Goal: Task Accomplishment & Management: Manage account settings

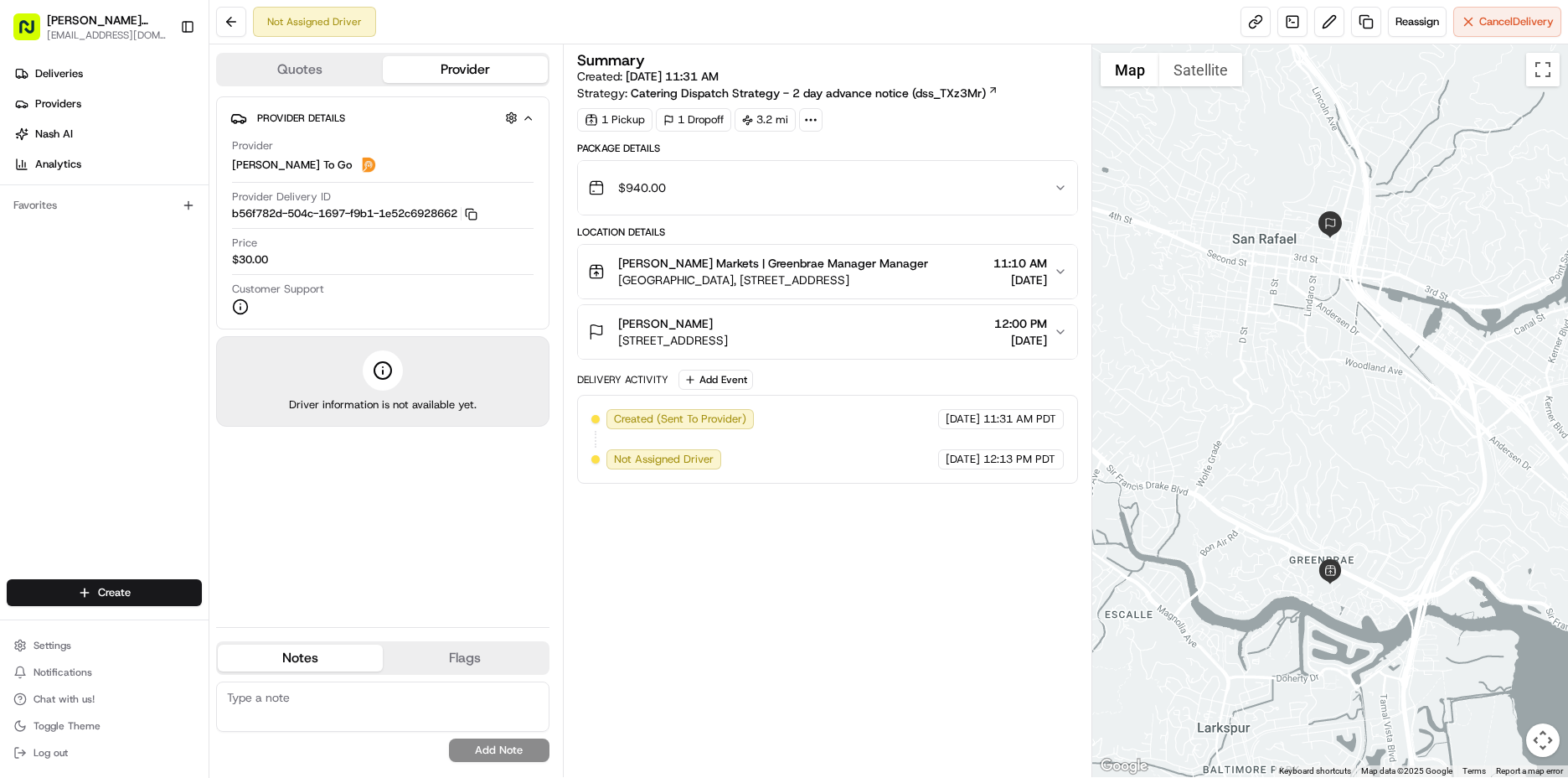
click at [975, 293] on button "[PERSON_NAME] Markets | Greenbrae Manager Manager [GEOGRAPHIC_DATA], [STREET_AD…" at bounding box center [828, 272] width 500 height 54
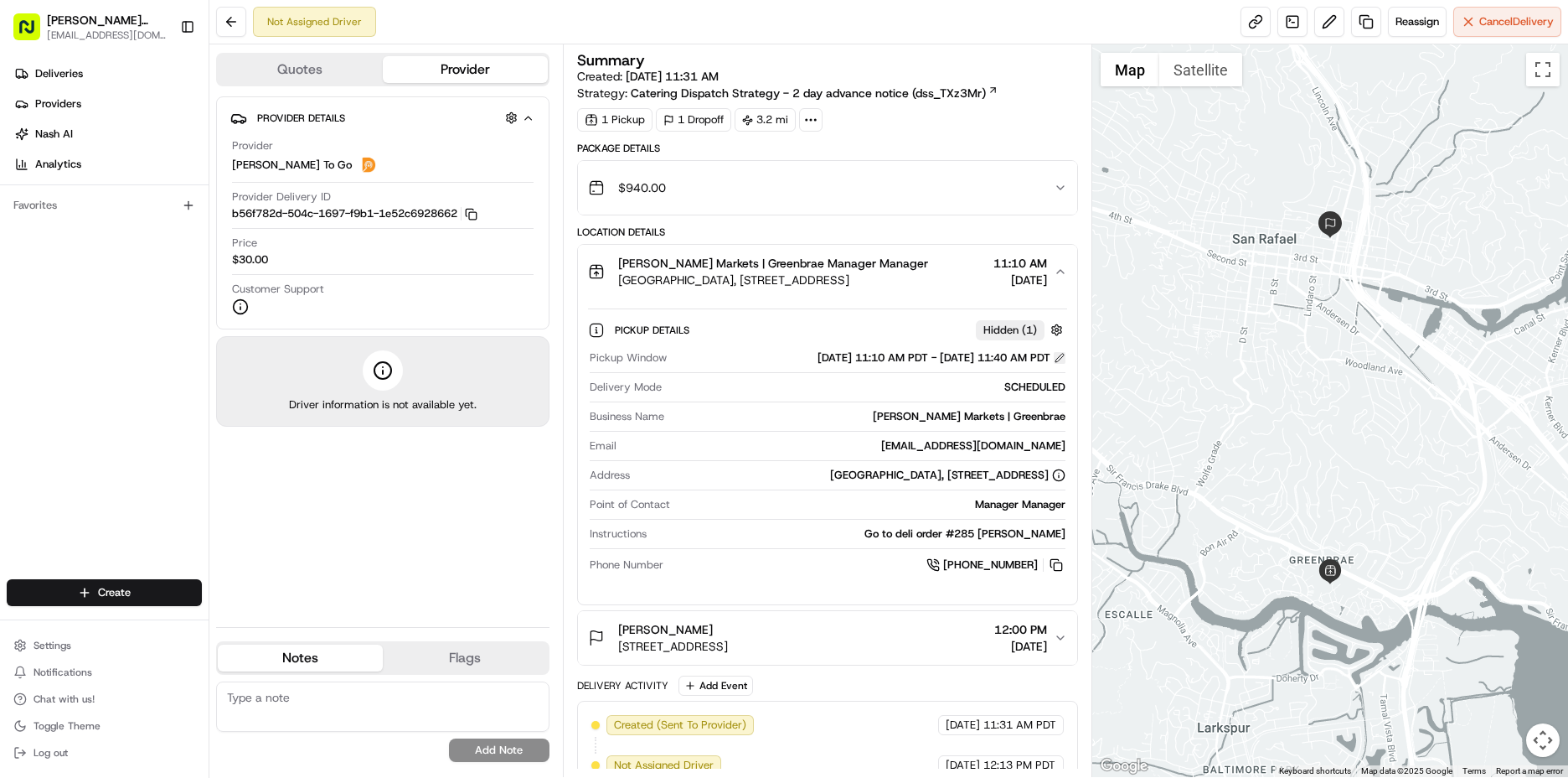
click at [1063, 355] on button at bounding box center [1059, 358] width 12 height 12
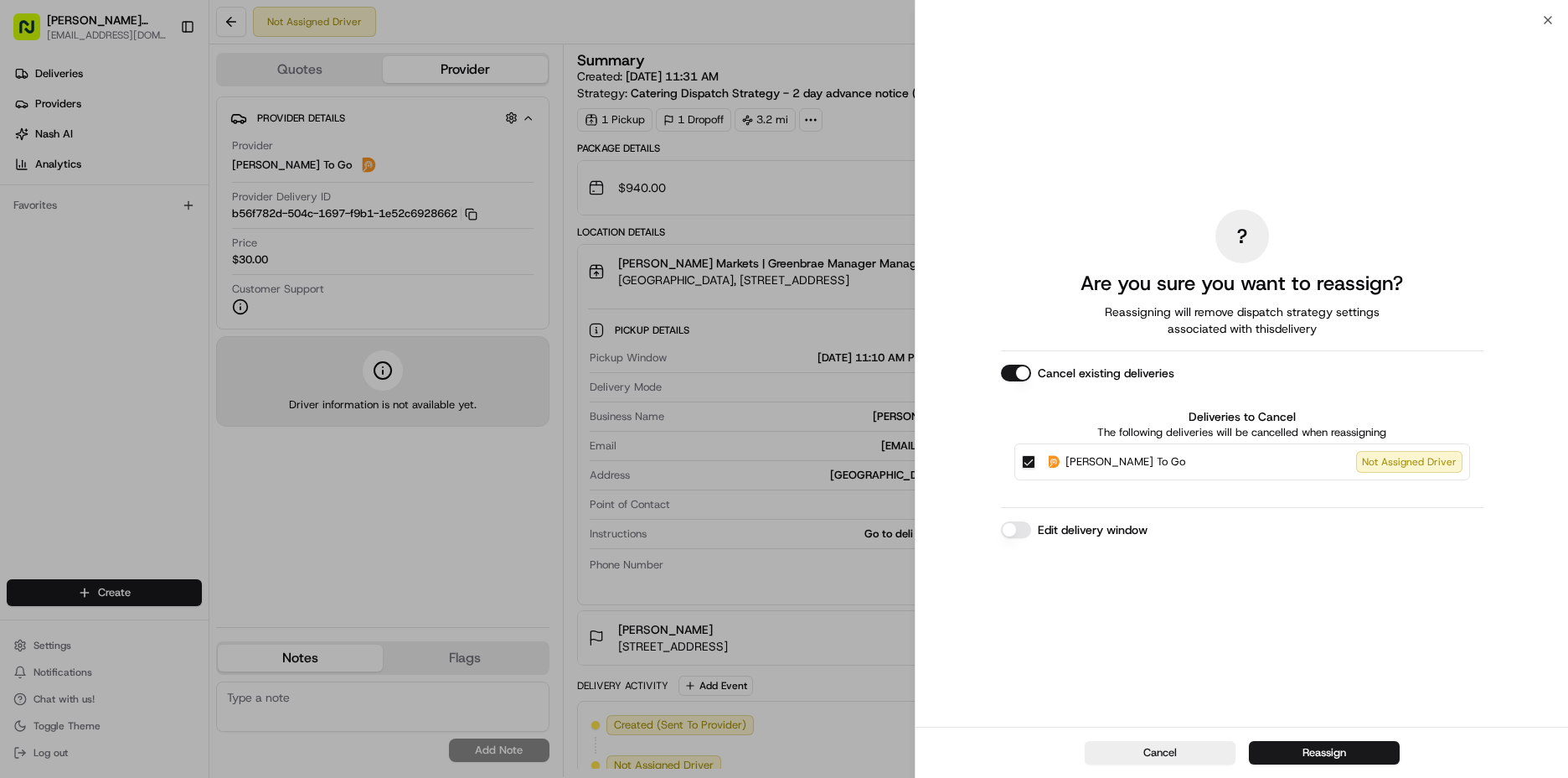
click at [1021, 523] on button "Edit delivery window" at bounding box center [1016, 530] width 30 height 17
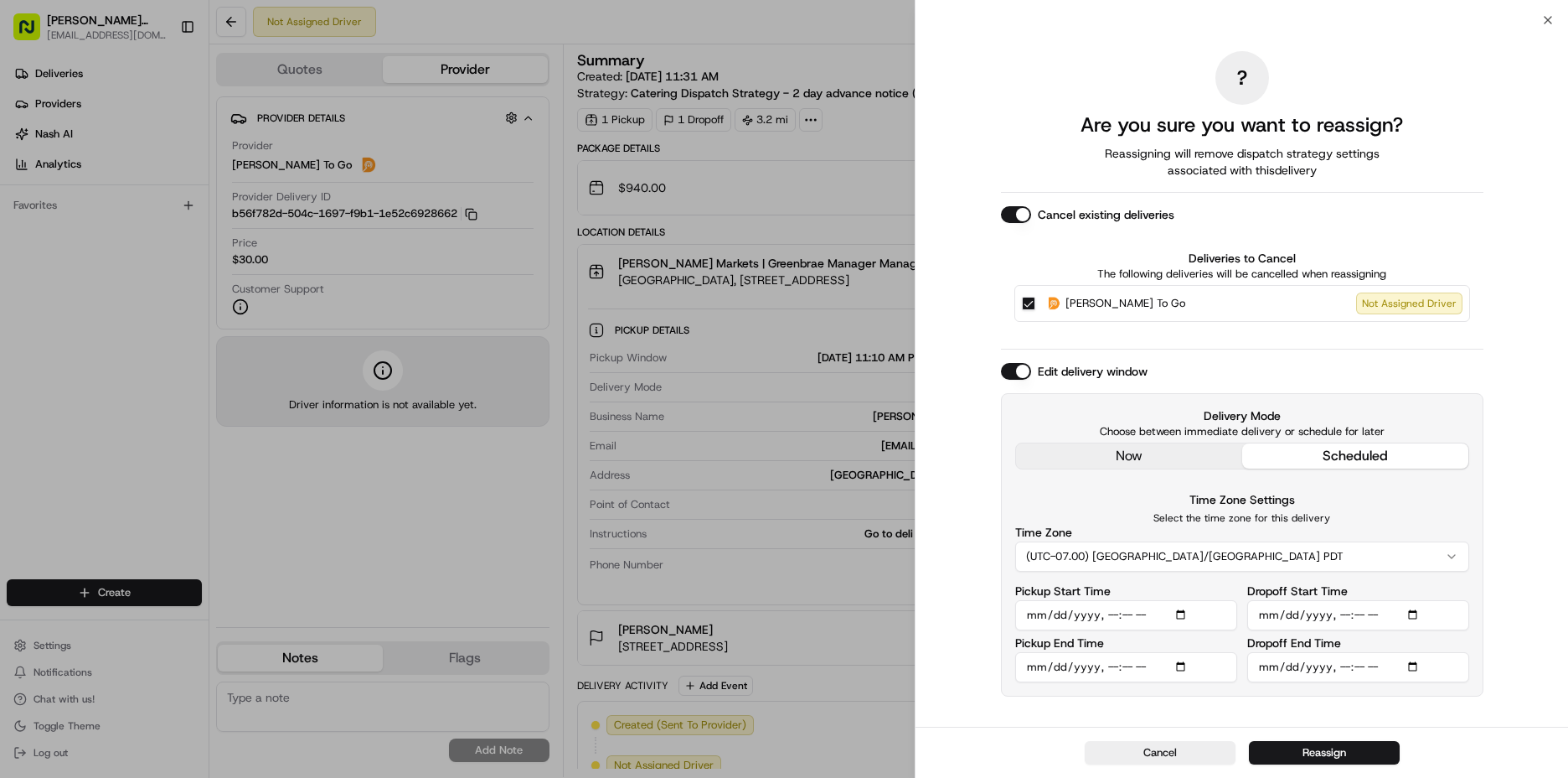
click at [1109, 618] on input "Pickup Start Time" at bounding box center [1126, 616] width 222 height 30
type input "[DATE]T10:00"
click at [1108, 670] on input "Pickup End Time" at bounding box center [1126, 668] width 222 height 30
type input "[DATE]T10:30"
click at [1344, 618] on input "Dropoff Start Time" at bounding box center [1358, 616] width 222 height 30
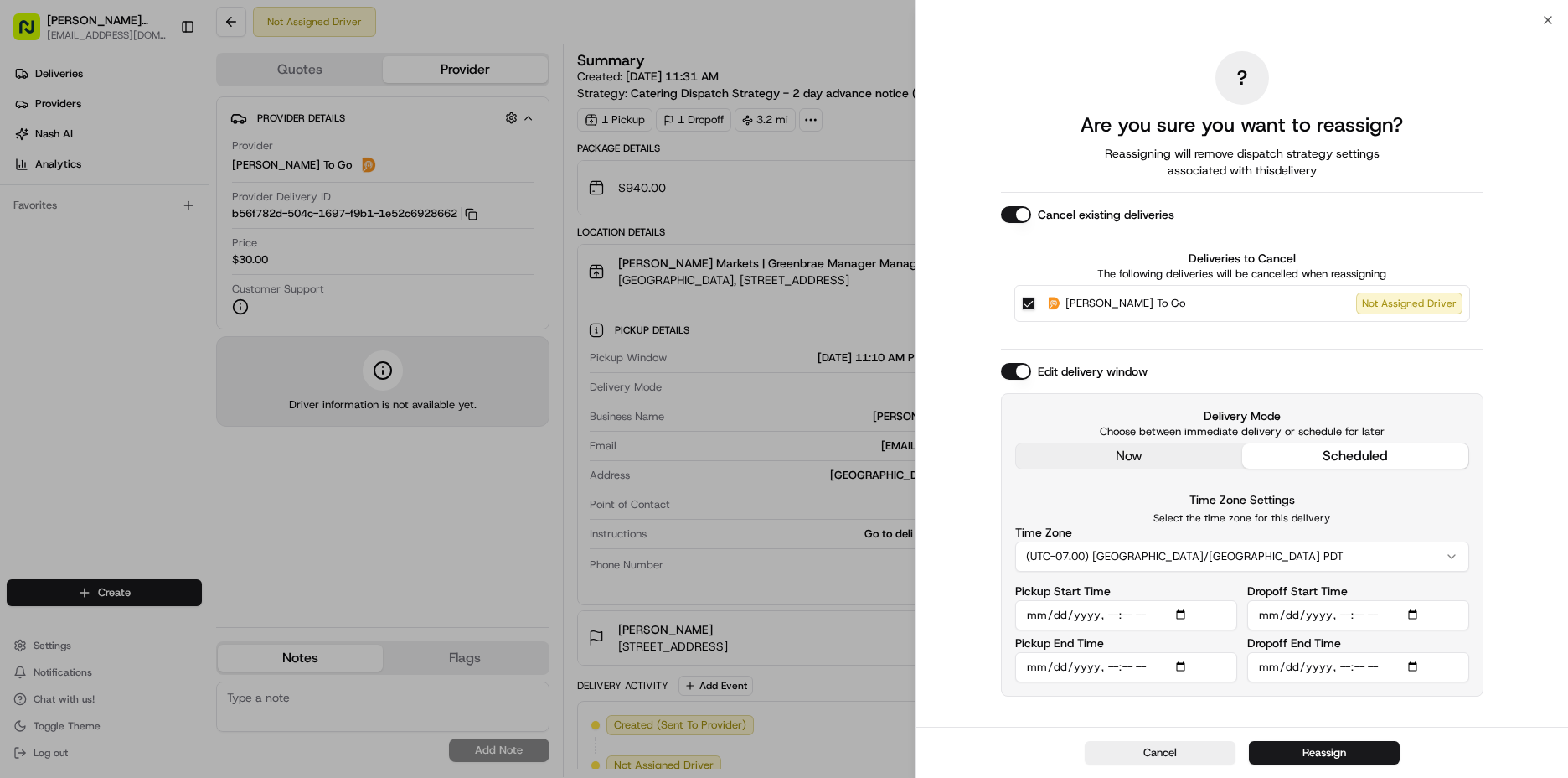
type input "[DATE]T10:15"
click at [1341, 672] on input "Dropoff End Time" at bounding box center [1358, 668] width 222 height 30
type input "[DATE]T10:45"
click at [1317, 684] on div "Delivery Mode Choose between immediate delivery or schedule for later now sched…" at bounding box center [1242, 545] width 483 height 304
click at [1310, 754] on button "Reassign" at bounding box center [1324, 753] width 151 height 23
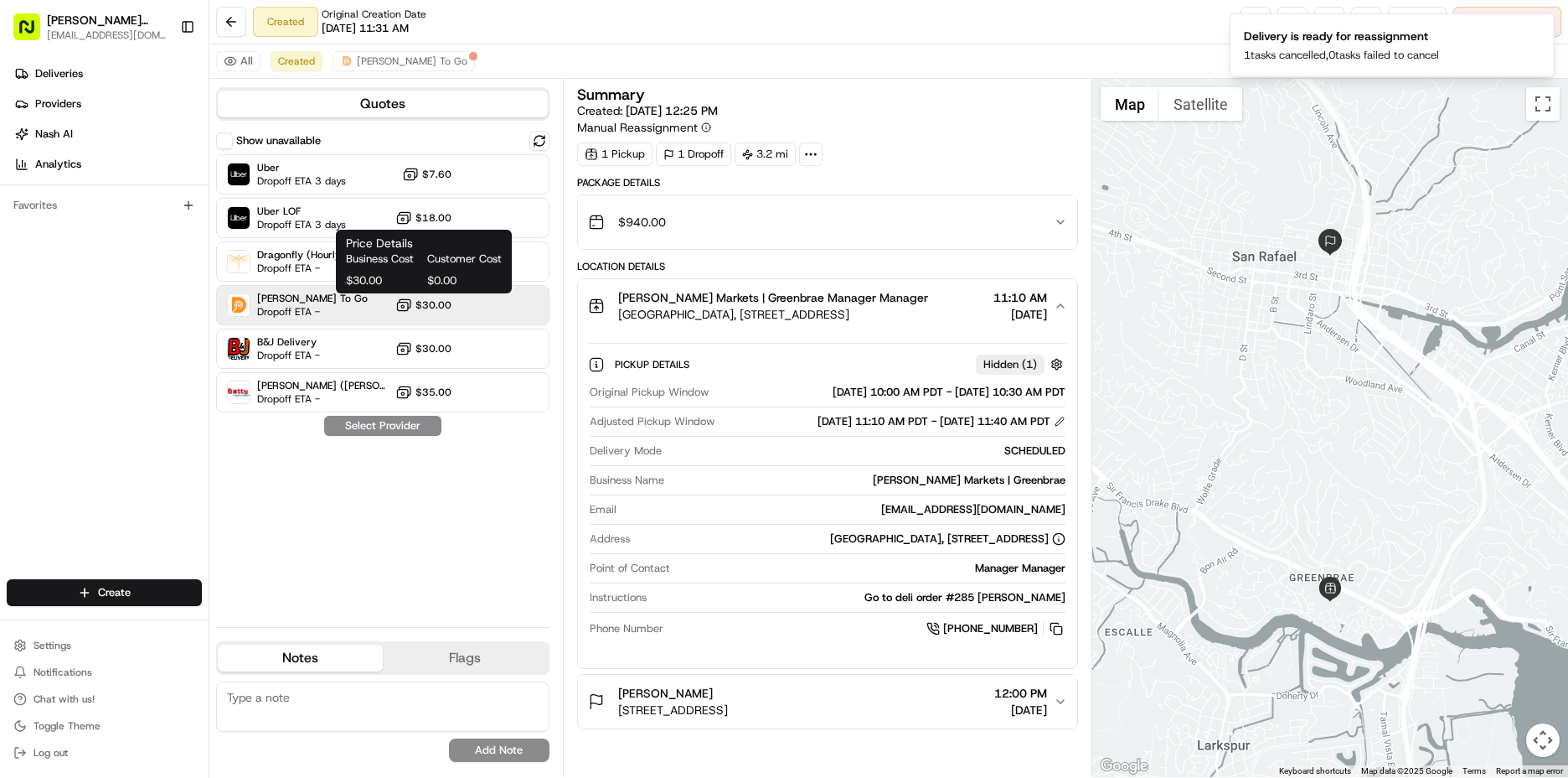
click at [425, 307] on span "$30.00" at bounding box center [434, 305] width 36 height 13
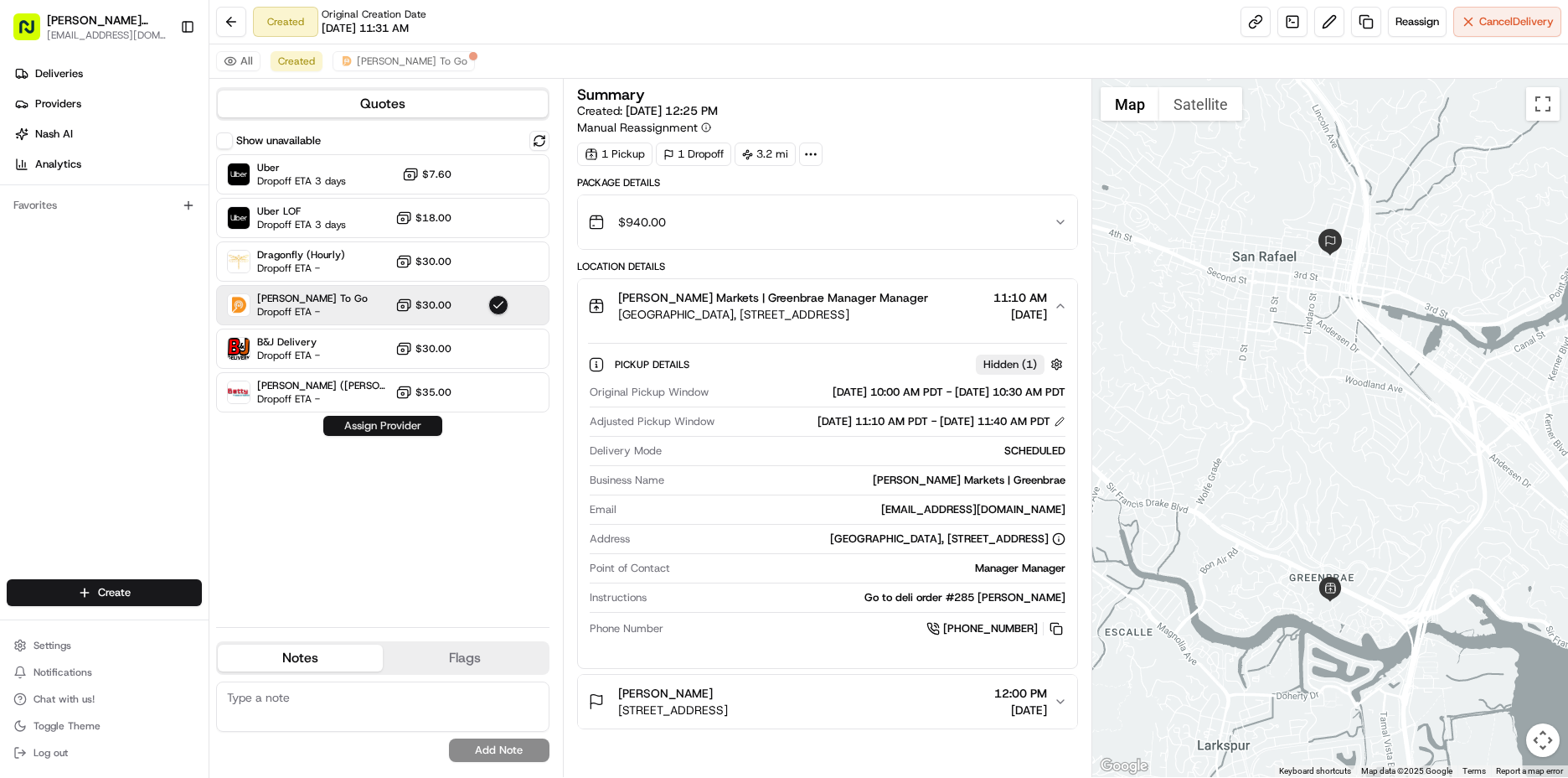
click at [419, 429] on button "Assign Provider" at bounding box center [383, 426] width 119 height 20
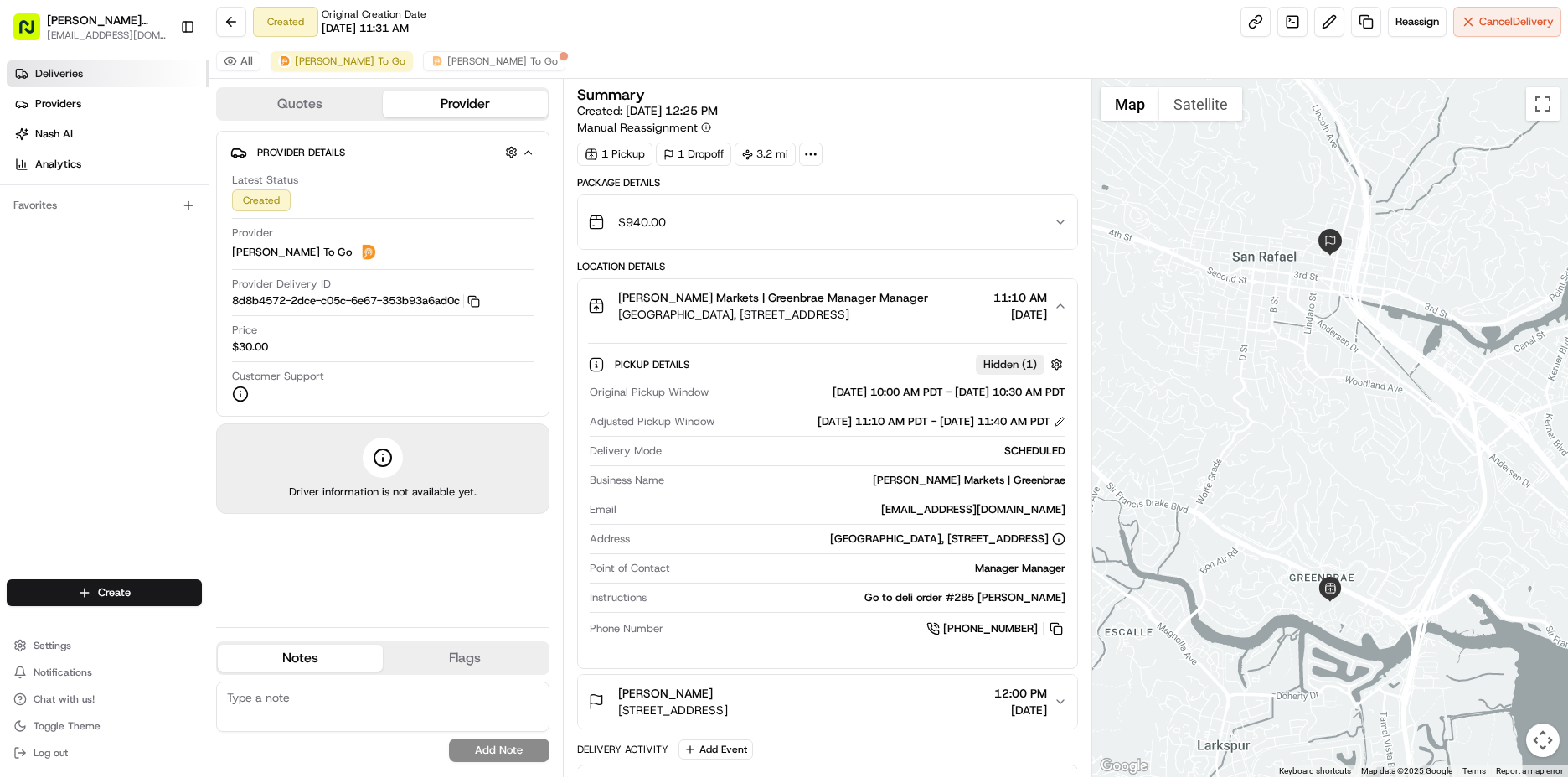
click at [99, 66] on link "Deliveries" at bounding box center [107, 73] width 202 height 27
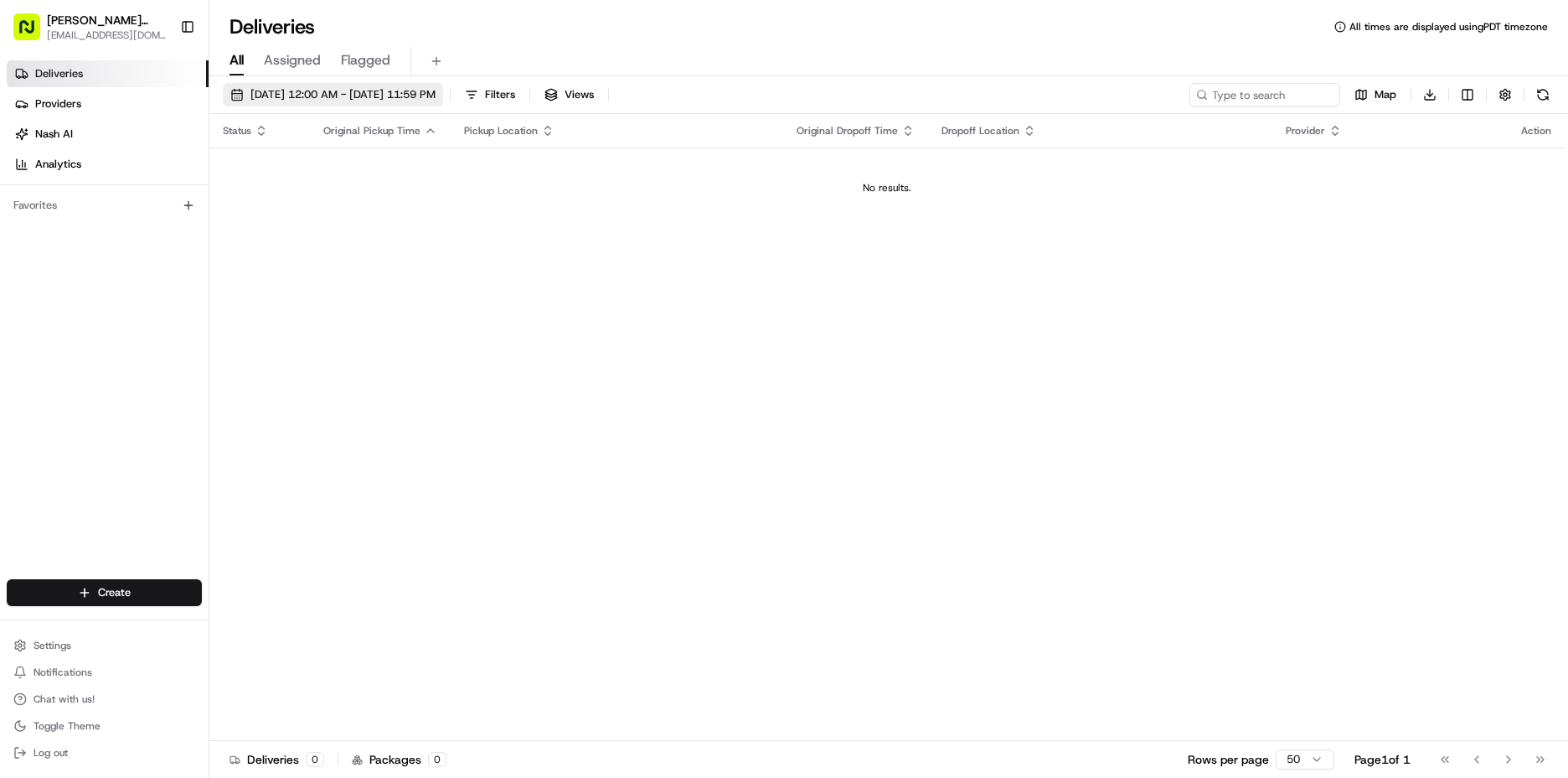
click at [381, 94] on span "[DATE] 12:00 AM - [DATE] 11:59 PM" at bounding box center [343, 94] width 185 height 15
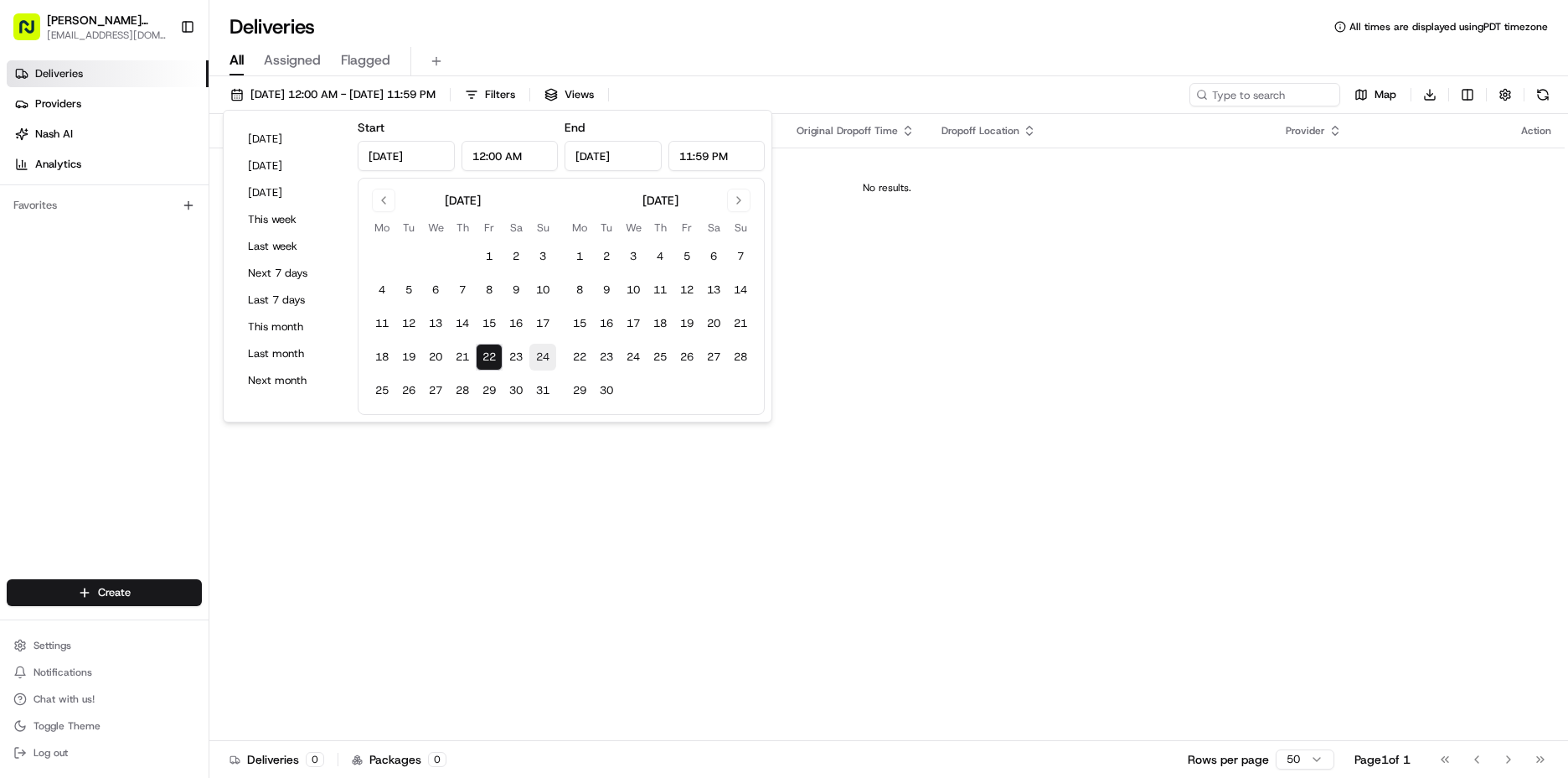
click at [537, 360] on button "24" at bounding box center [543, 357] width 27 height 27
type input "[DATE]"
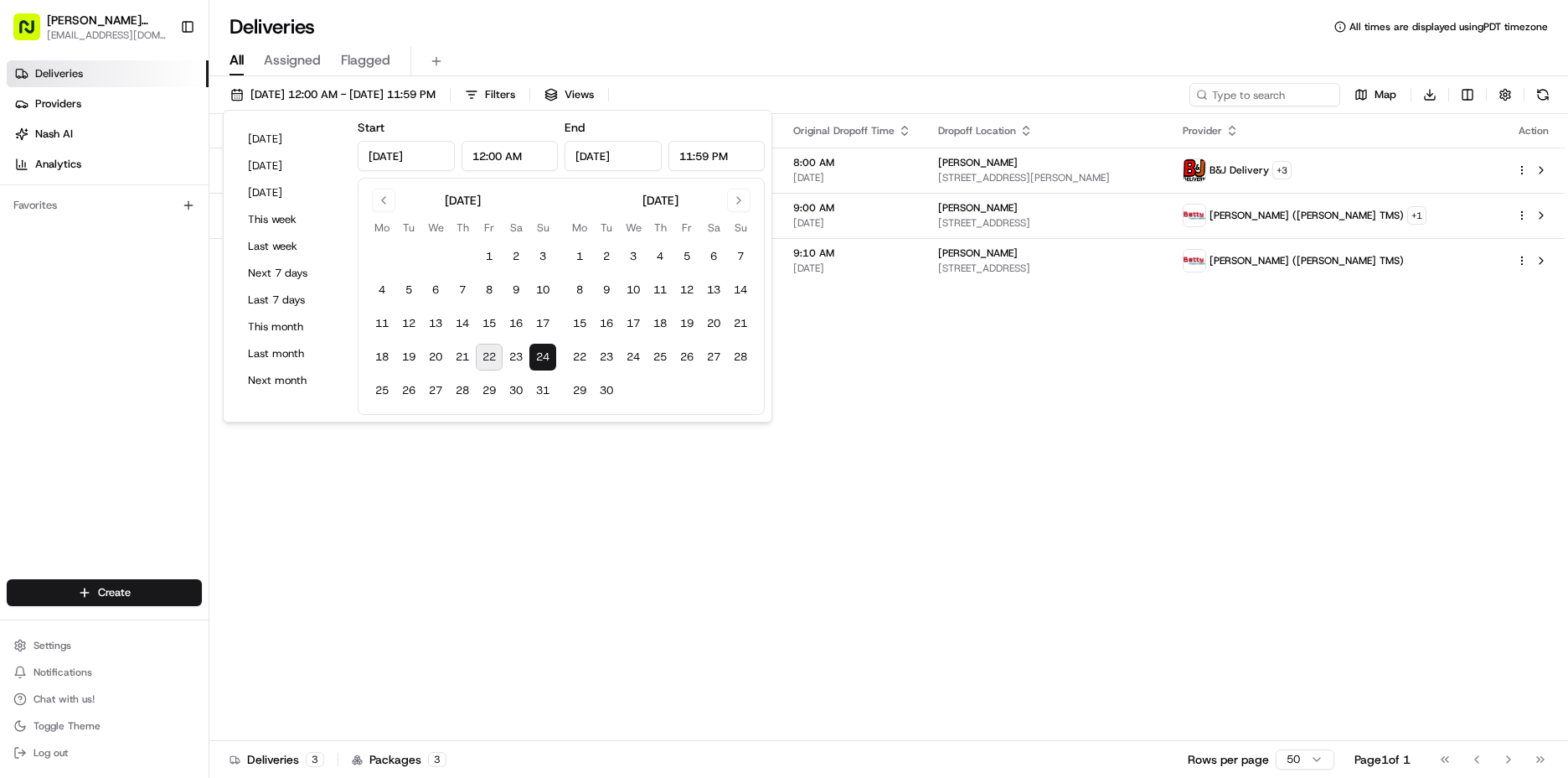
click at [1078, 452] on div "Status Original Pickup Time Pickup Location Original Dropoff Time Dropoff Locat…" at bounding box center [887, 427] width 1356 height 627
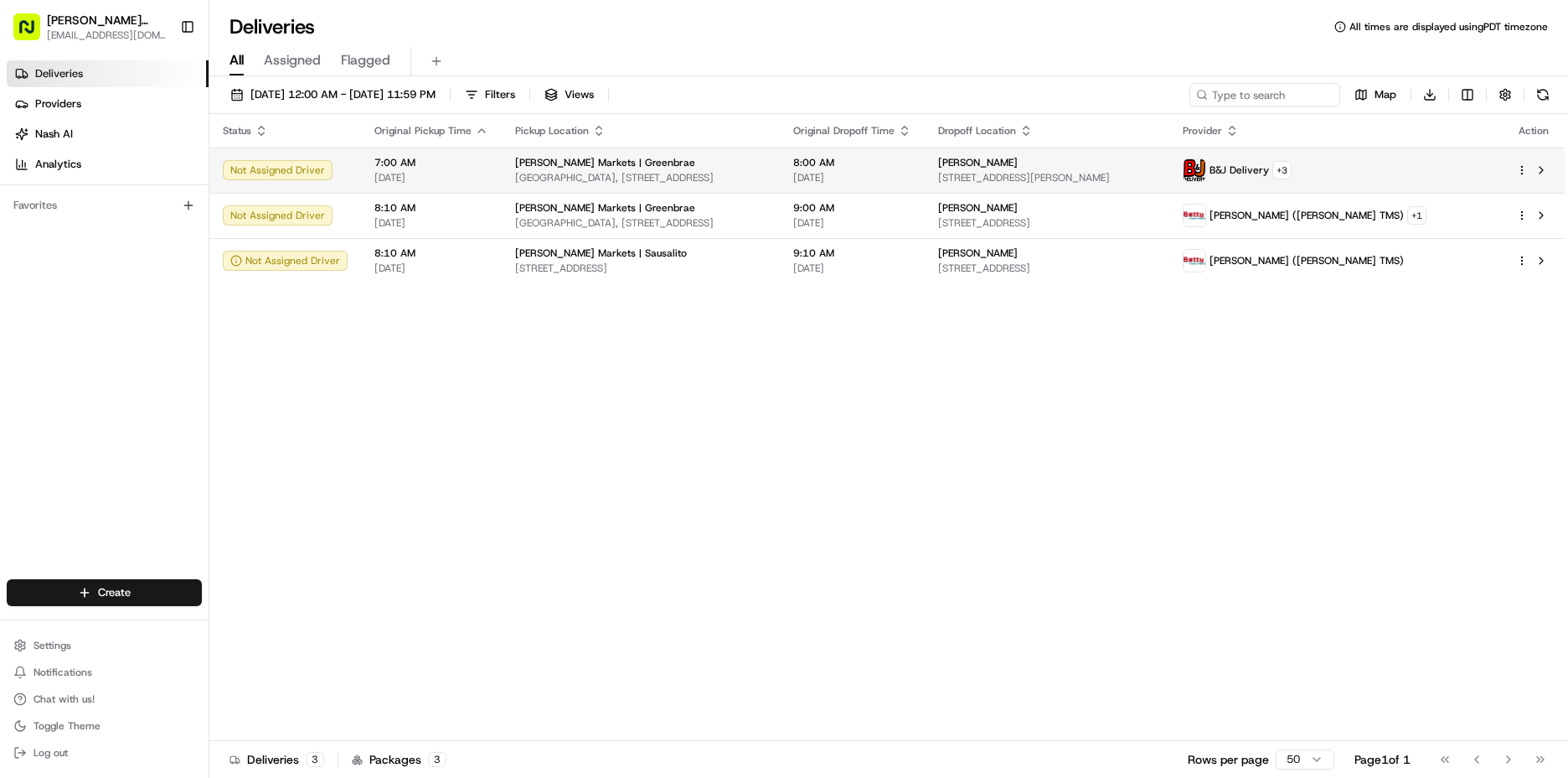
click at [1045, 186] on td "[PERSON_NAME] [STREET_ADDRESS][PERSON_NAME]" at bounding box center [1047, 170] width 245 height 45
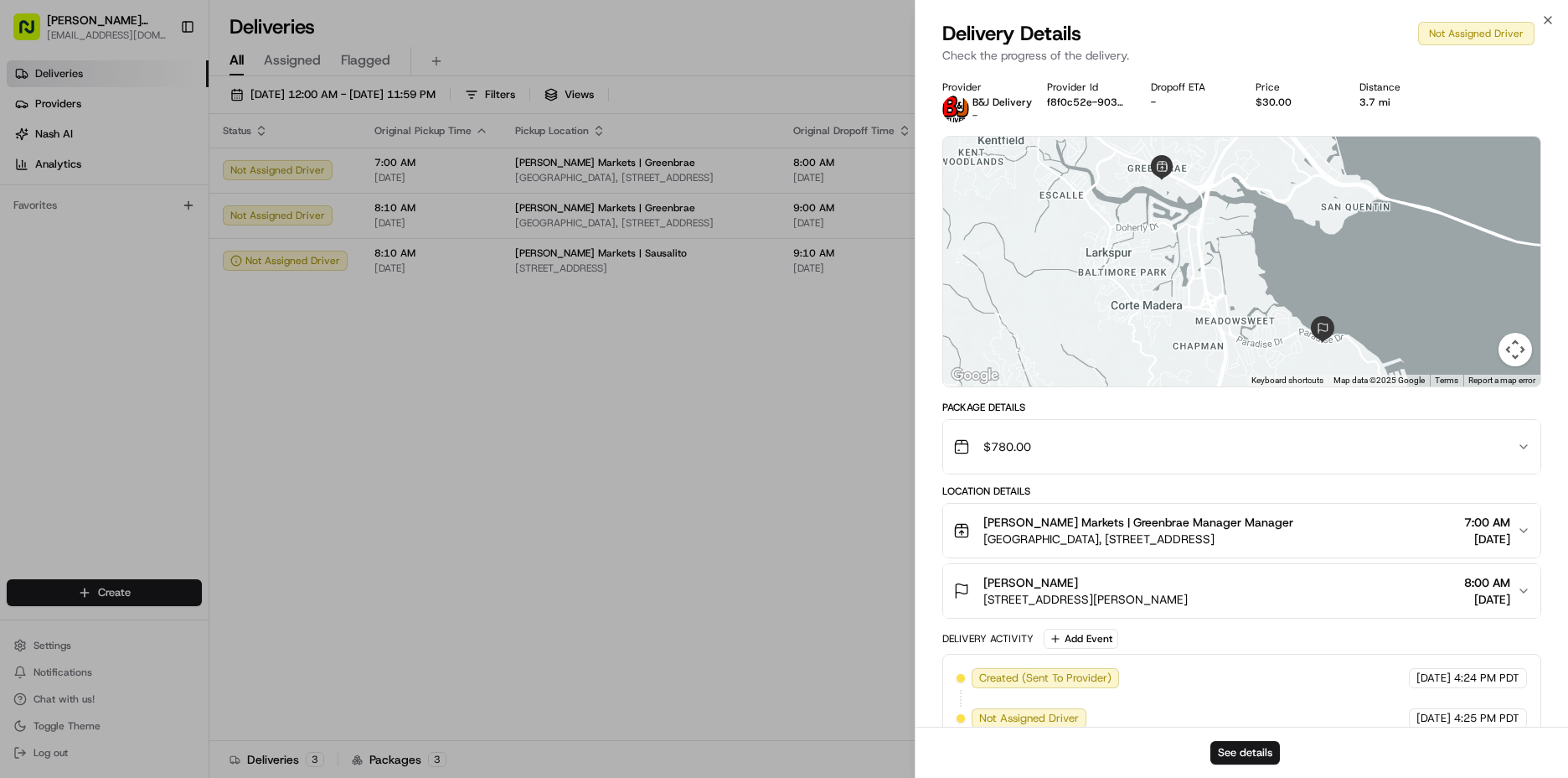
click at [1374, 595] on div "[PERSON_NAME] [STREET_ADDRESS][PERSON_NAME] 8:00 AM [DATE]" at bounding box center [1235, 591] width 564 height 33
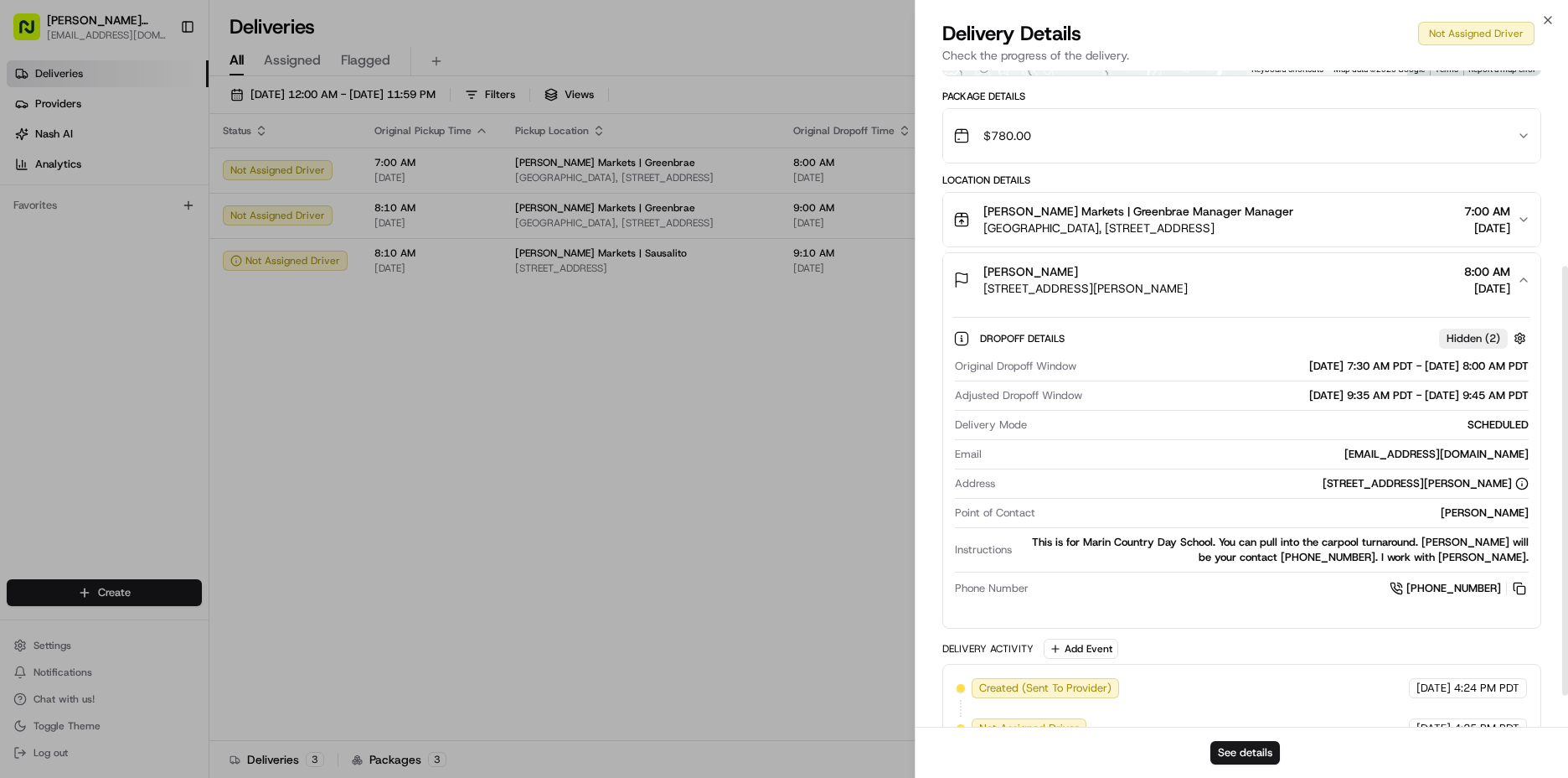
scroll to position [347, 0]
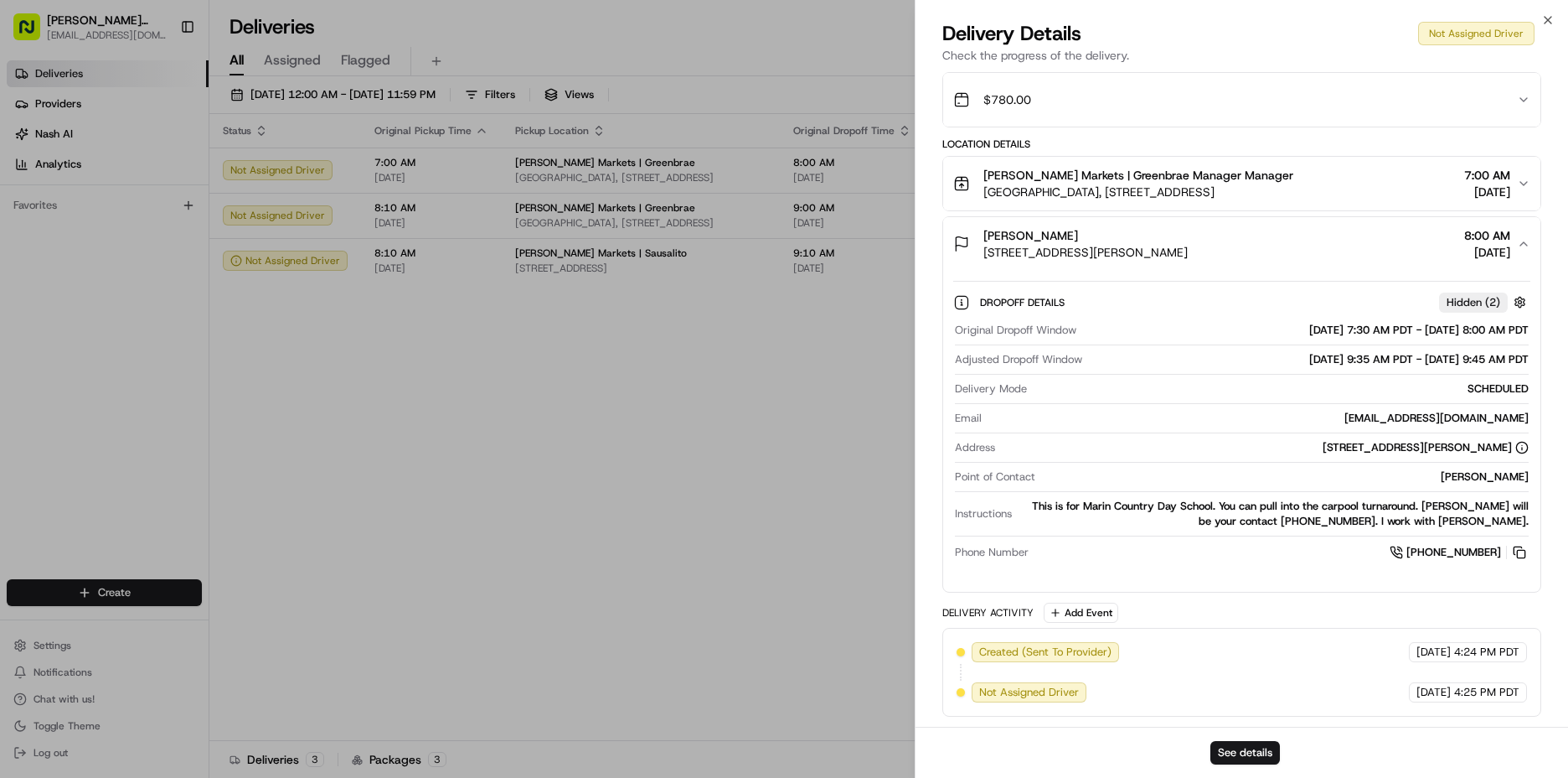
click at [1487, 358] on div "[DATE] 9:35 AM PDT - [DATE] 9:45 AM PDT" at bounding box center [1309, 359] width 440 height 15
click at [1245, 761] on button "See details" at bounding box center [1245, 753] width 70 height 23
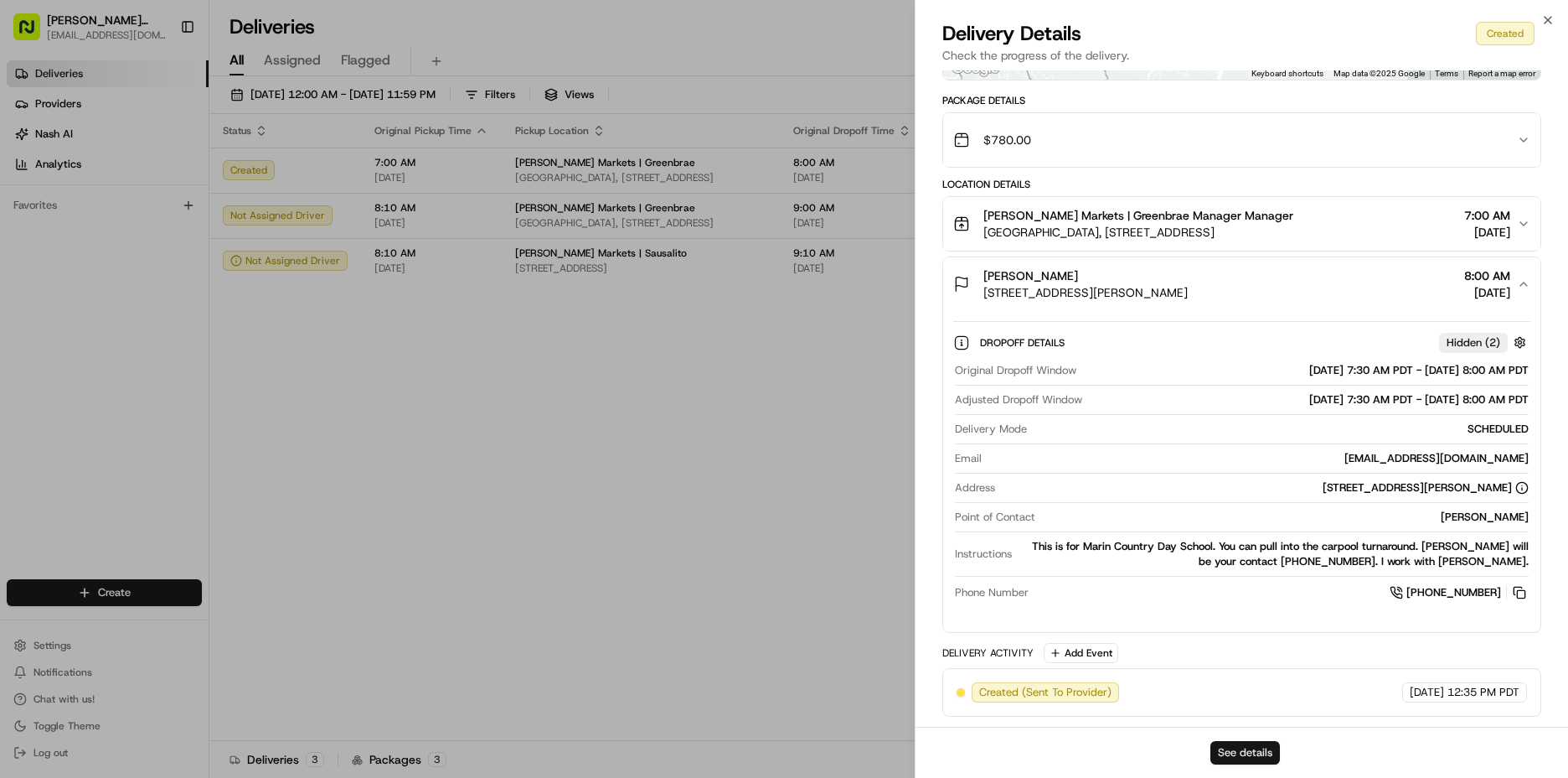
scroll to position [307, 0]
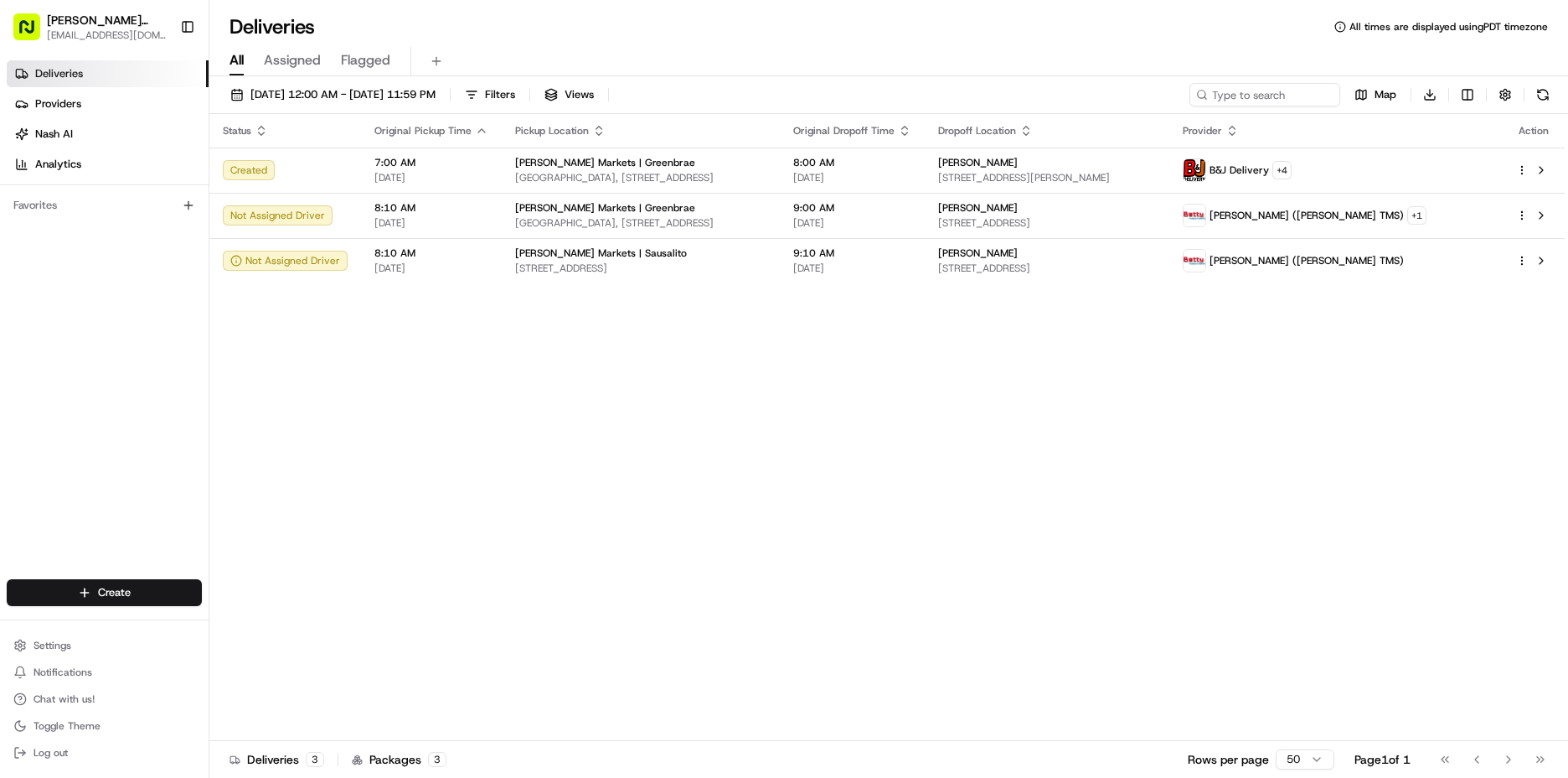
click at [44, 75] on span "Deliveries" at bounding box center [58, 73] width 47 height 15
click at [104, 72] on link "Deliveries" at bounding box center [107, 73] width 202 height 27
click at [348, 94] on span "[DATE] 12:00 AM - [DATE] 11:59 PM" at bounding box center [343, 94] width 185 height 15
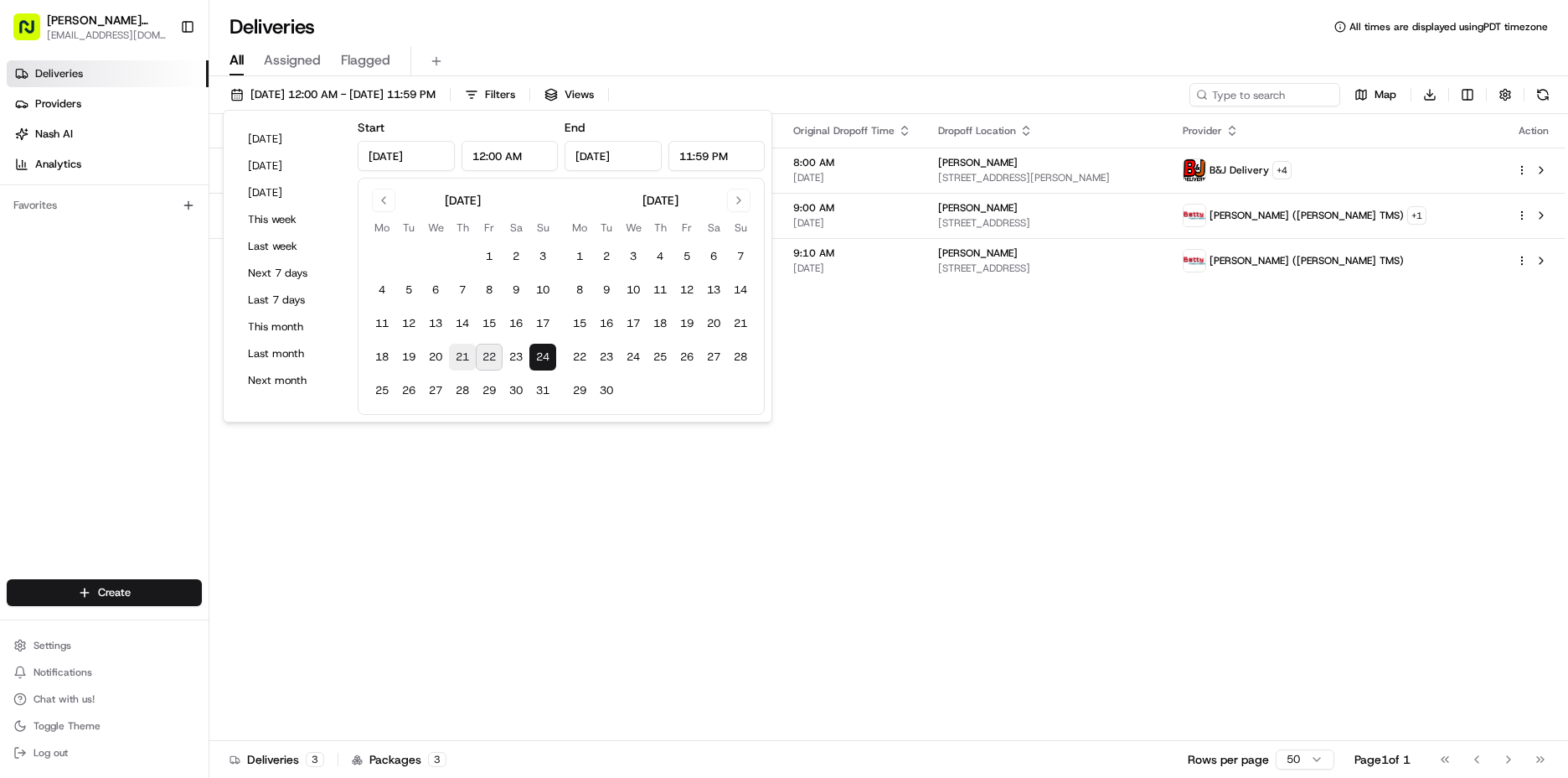
click at [463, 358] on button "21" at bounding box center [462, 357] width 27 height 27
type input "[DATE]"
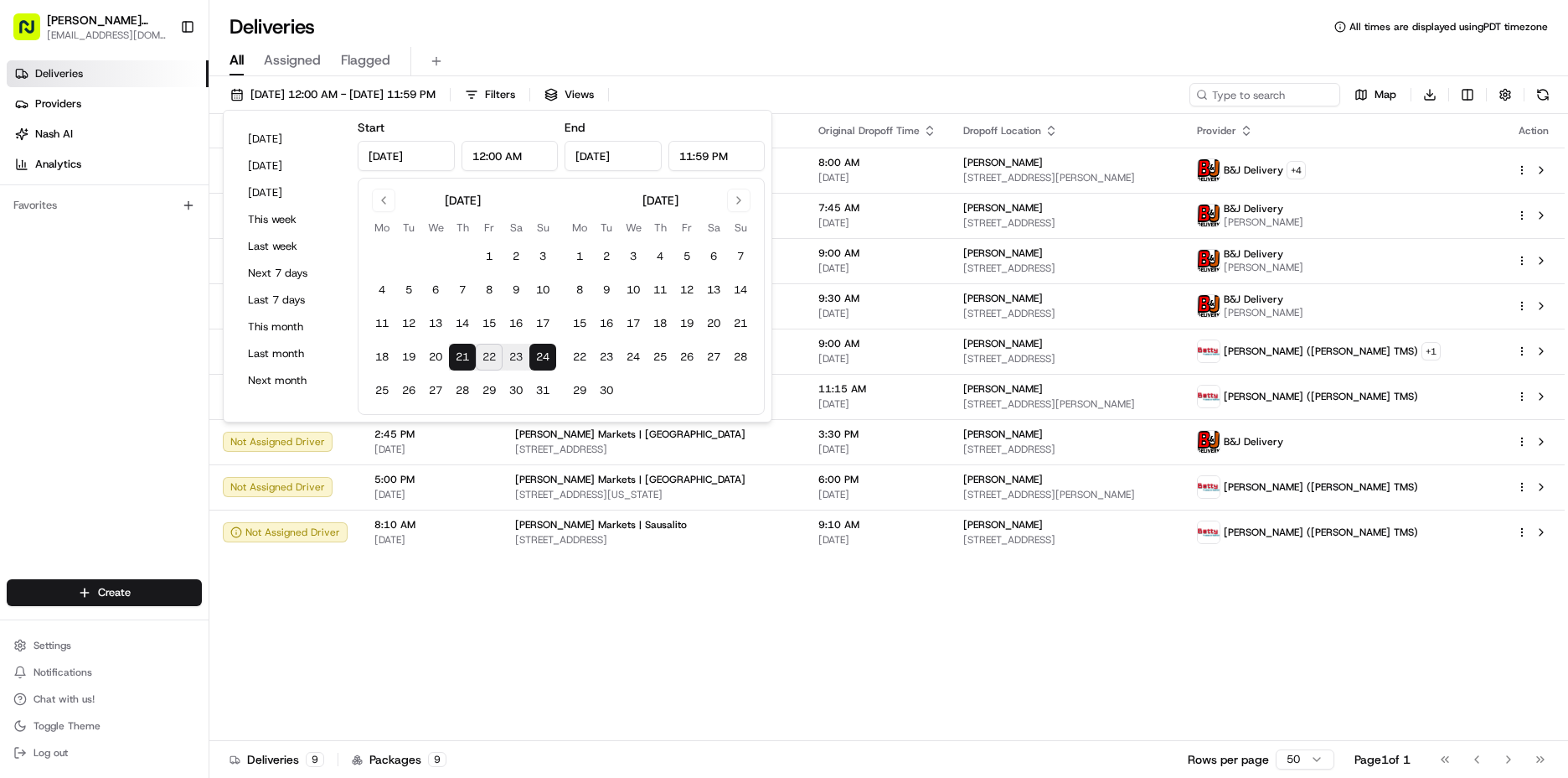
click at [463, 358] on button "21" at bounding box center [462, 357] width 27 height 27
type input "[DATE]"
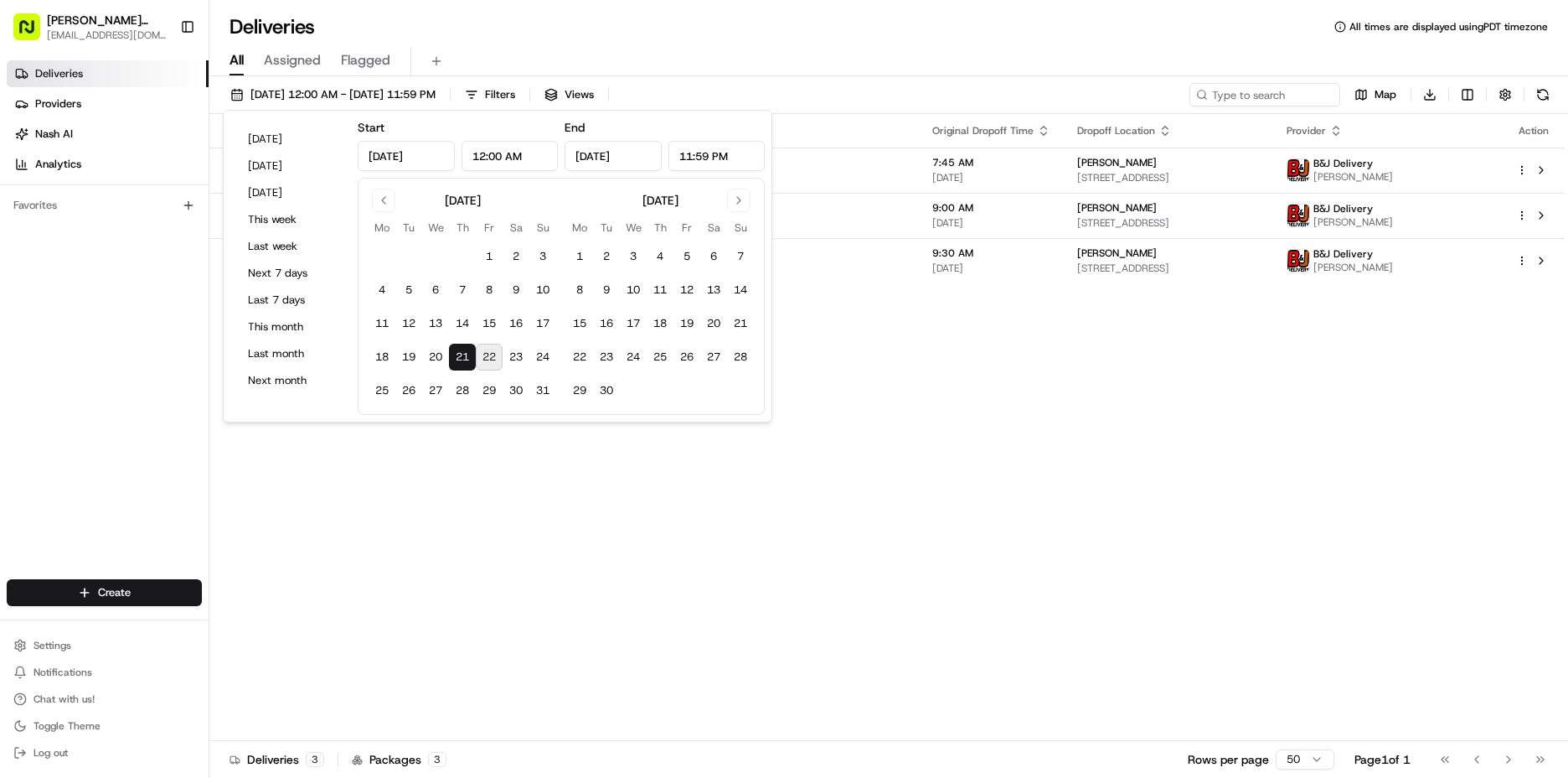
click at [1038, 393] on div "Status Original Pickup Time Pickup Location Original Dropoff Time Dropoff Locat…" at bounding box center [887, 427] width 1356 height 627
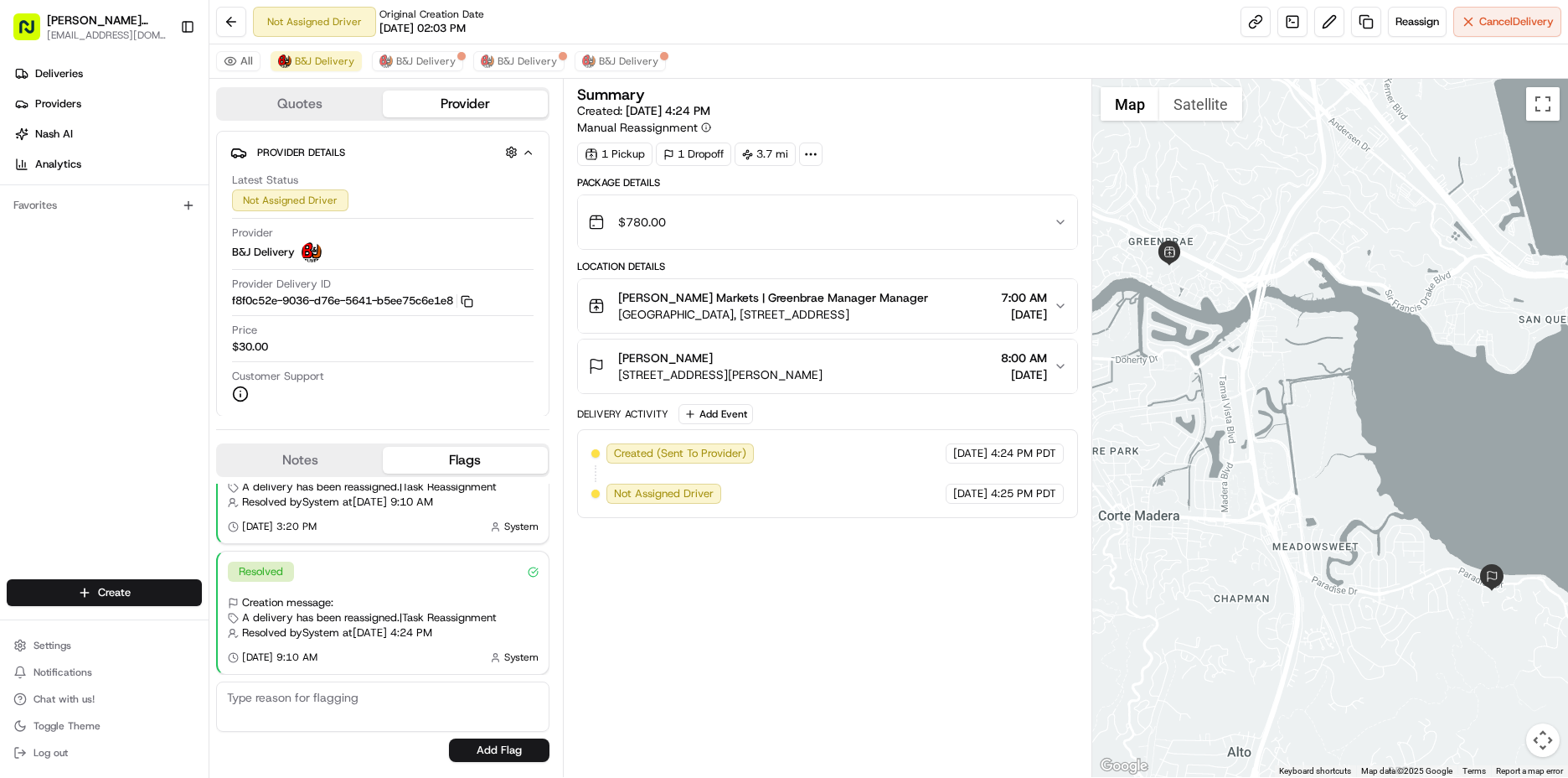
click at [926, 354] on div "Ellen McGlynn 5221 Paradise Dr, Corte Madera, CA 94925, USA 8:00 AM 07/24/2025" at bounding box center [821, 366] width 467 height 33
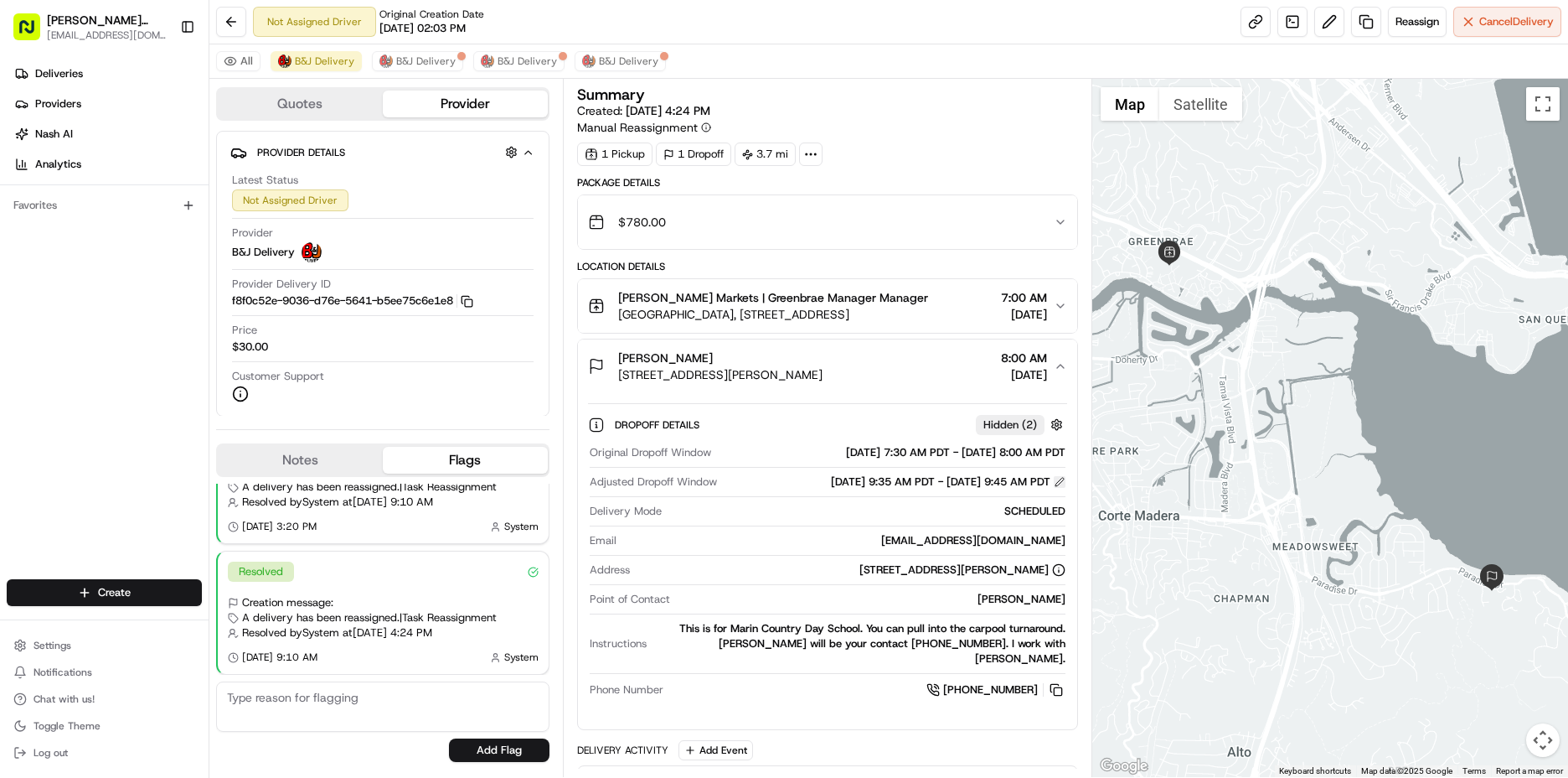
click at [1063, 480] on button at bounding box center [1059, 481] width 12 height 12
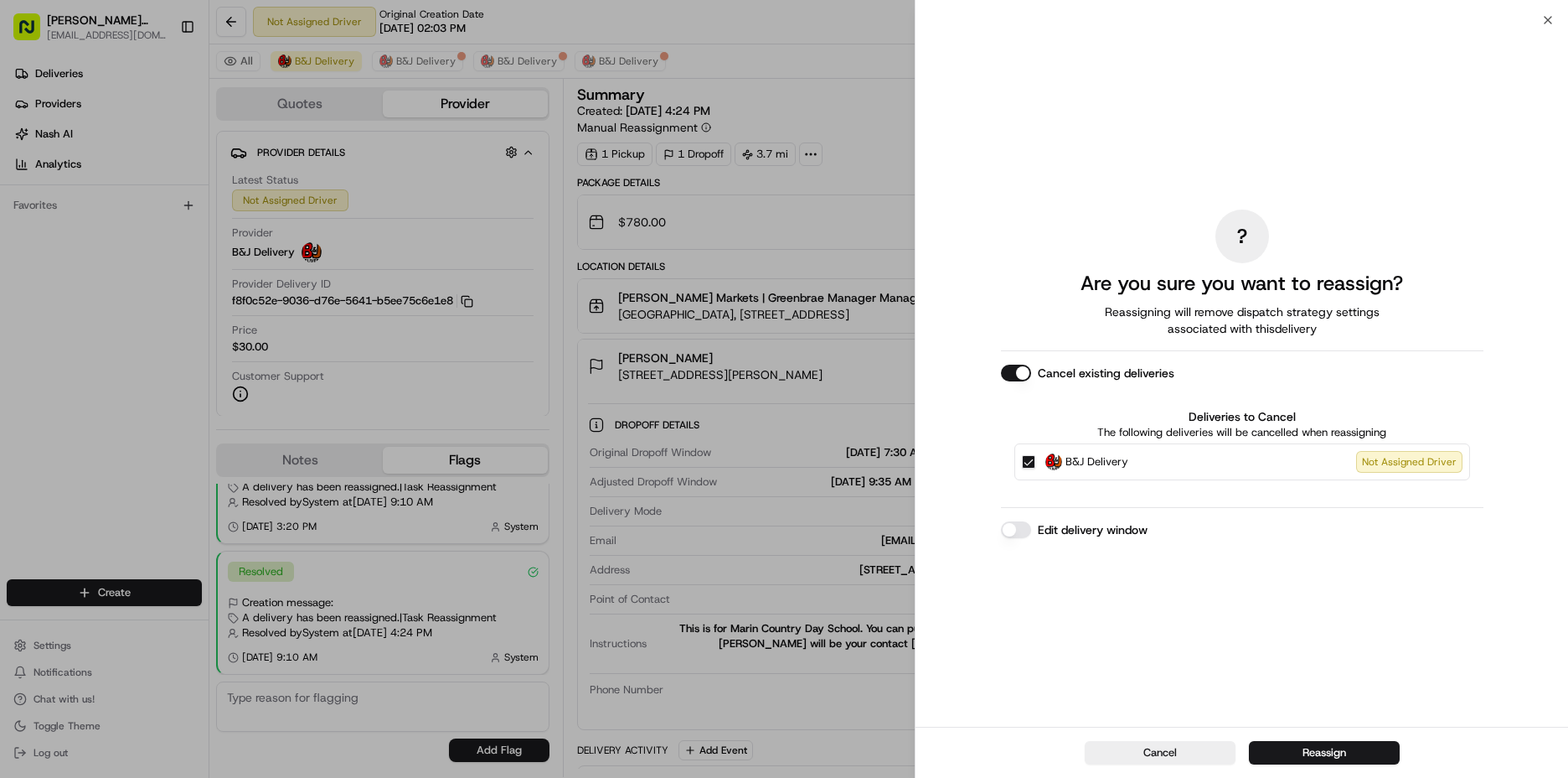
click at [1045, 533] on label "Edit delivery window" at bounding box center [1093, 530] width 109 height 17
click at [1031, 533] on button "Edit delivery window" at bounding box center [1016, 530] width 30 height 17
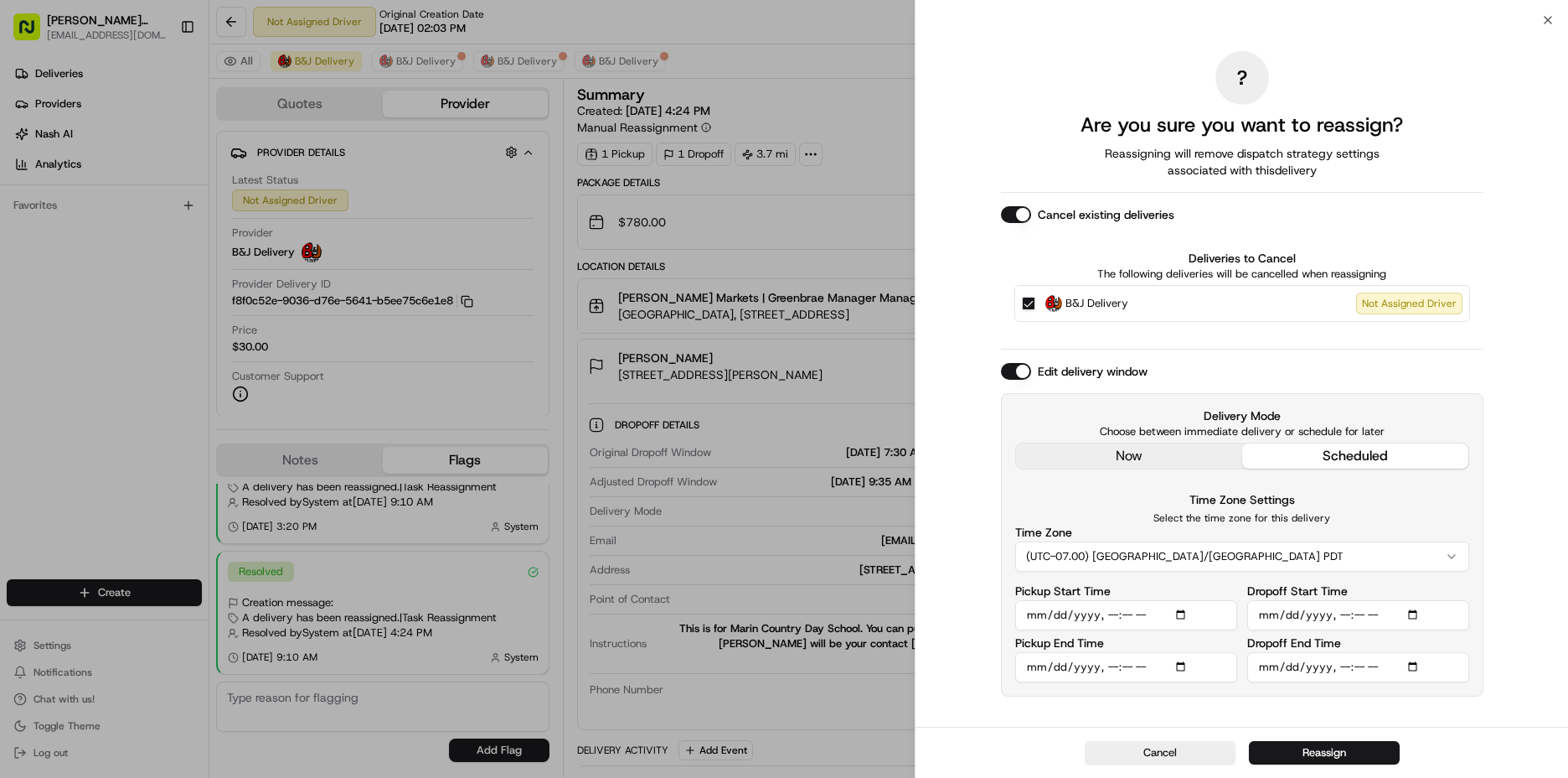
click at [1110, 619] on input "Pickup Start Time" at bounding box center [1126, 616] width 222 height 30
click at [1104, 620] on input "Pickup Start Time" at bounding box center [1126, 616] width 222 height 30
type input "2025-08-24T00:15"
type input "2025-08-24T00:07"
click at [1105, 612] on input "Pickup Start Time" at bounding box center [1126, 616] width 222 height 30
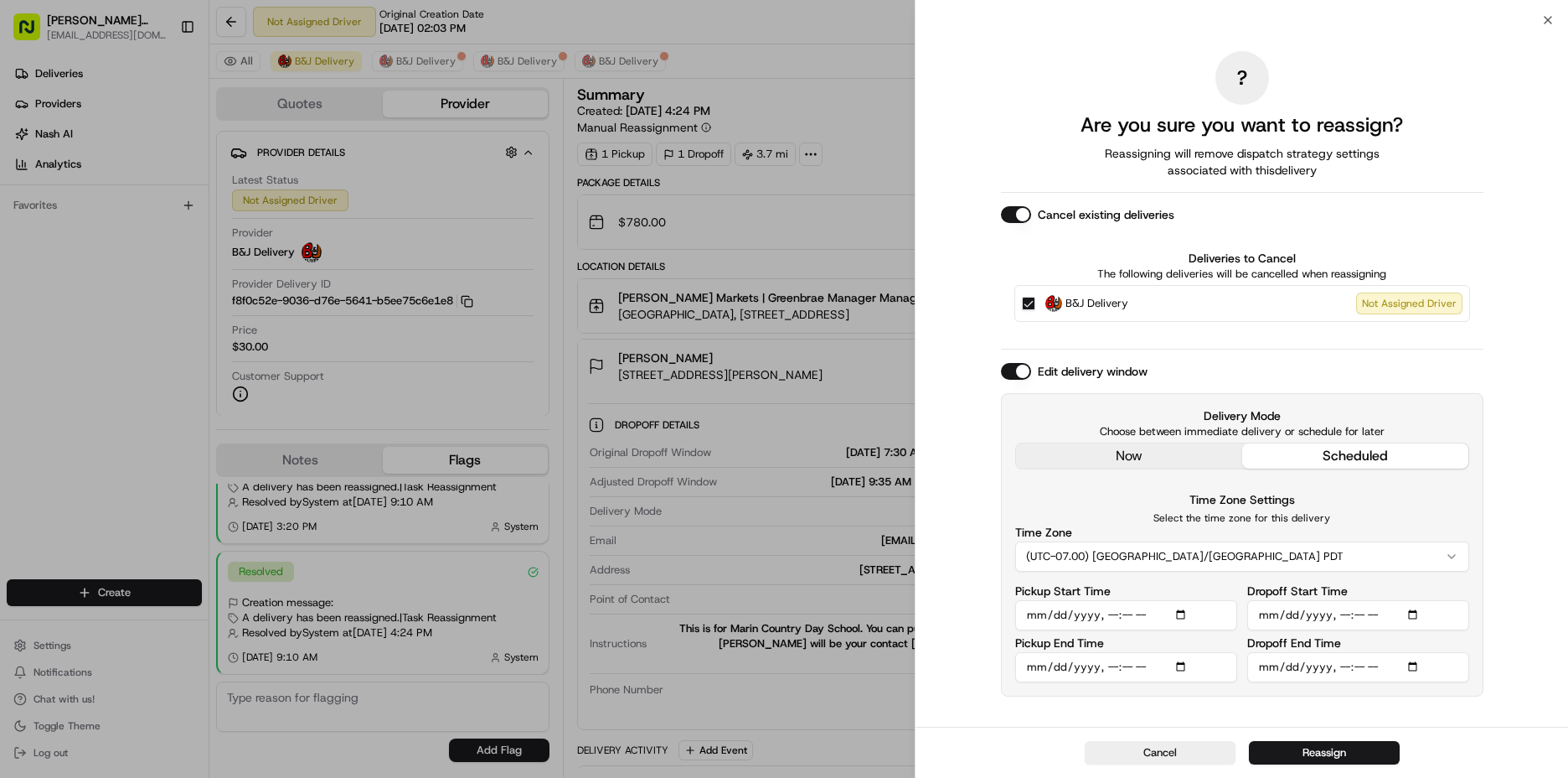
type input "2025-08-24T07:00"
click at [1113, 669] on input "Pickup End Time" at bounding box center [1126, 668] width 222 height 30
type input "2025-08-24T07:30"
click at [1346, 615] on input "Dropoff Start Time" at bounding box center [1358, 616] width 222 height 30
click at [1359, 620] on input "Dropoff Start Time" at bounding box center [1358, 616] width 222 height 30
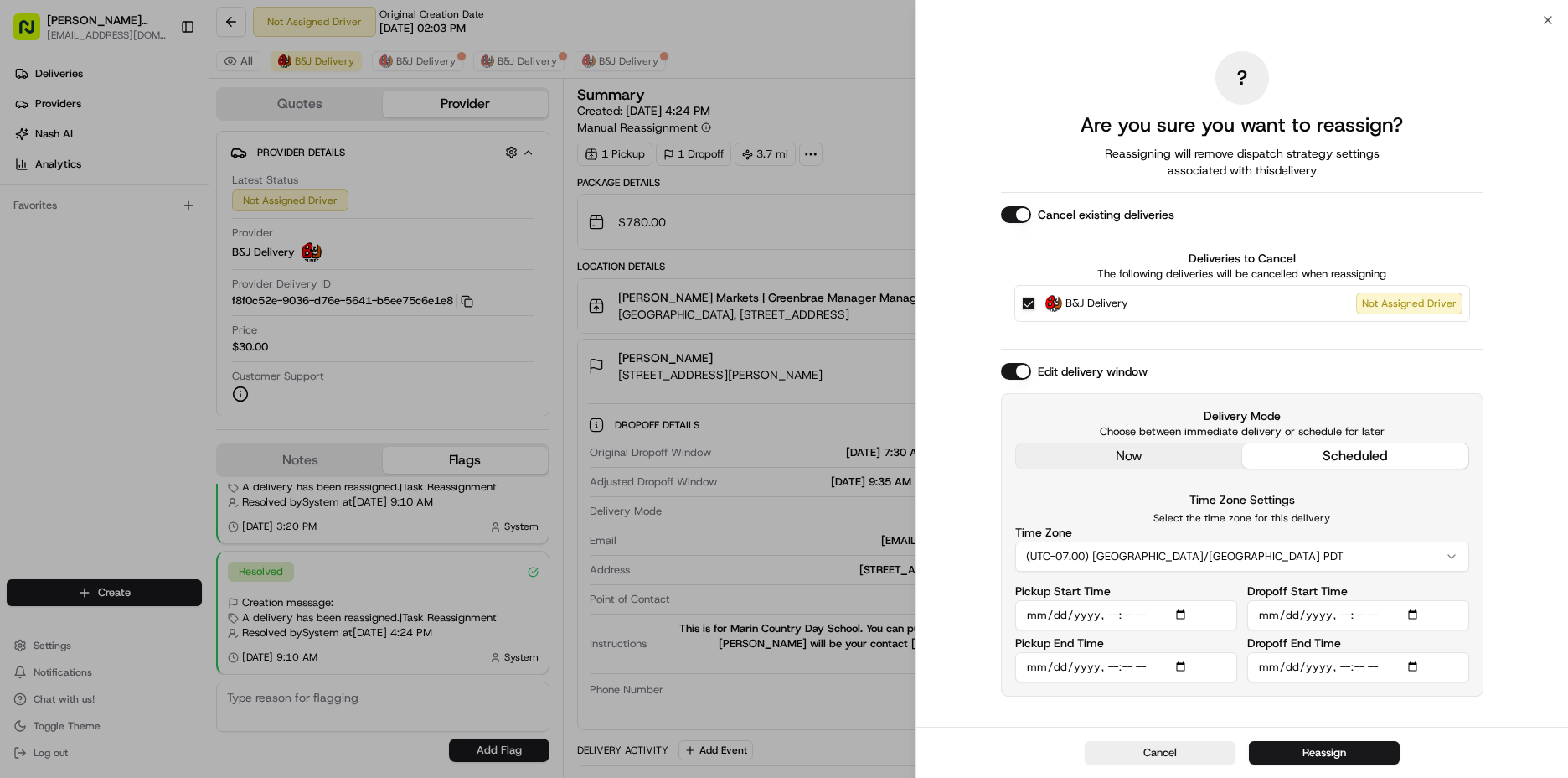
type input "2025-08-24T07:30"
click at [1343, 669] on input "Dropoff End Time" at bounding box center [1358, 668] width 222 height 30
type input "2025-08-24T08:00"
click at [1128, 611] on input "Pickup Start Time" at bounding box center [1126, 616] width 222 height 30
type input "2025-08-24T07:10"
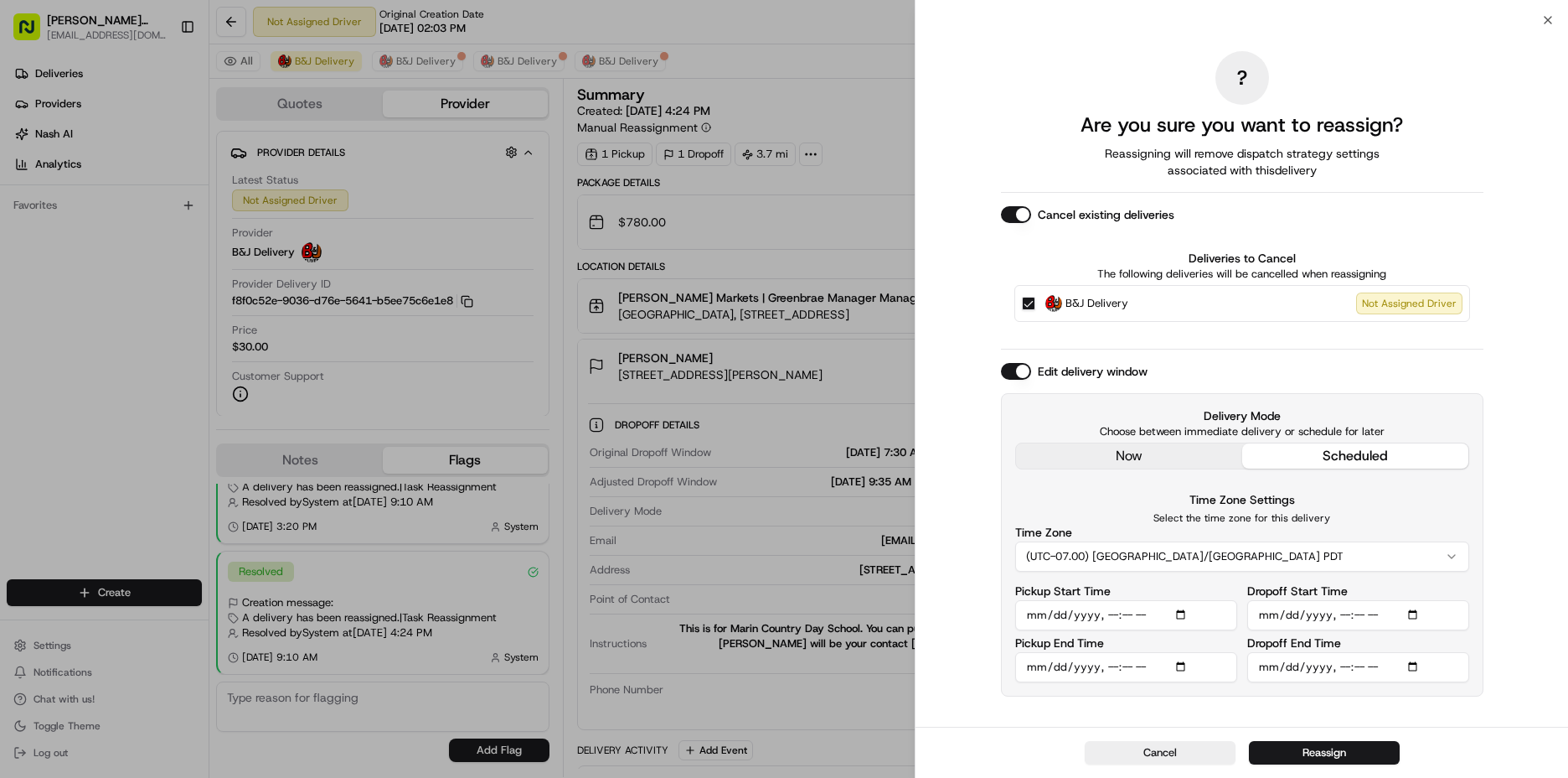
click at [1127, 668] on input "Pickup End Time" at bounding box center [1126, 668] width 222 height 30
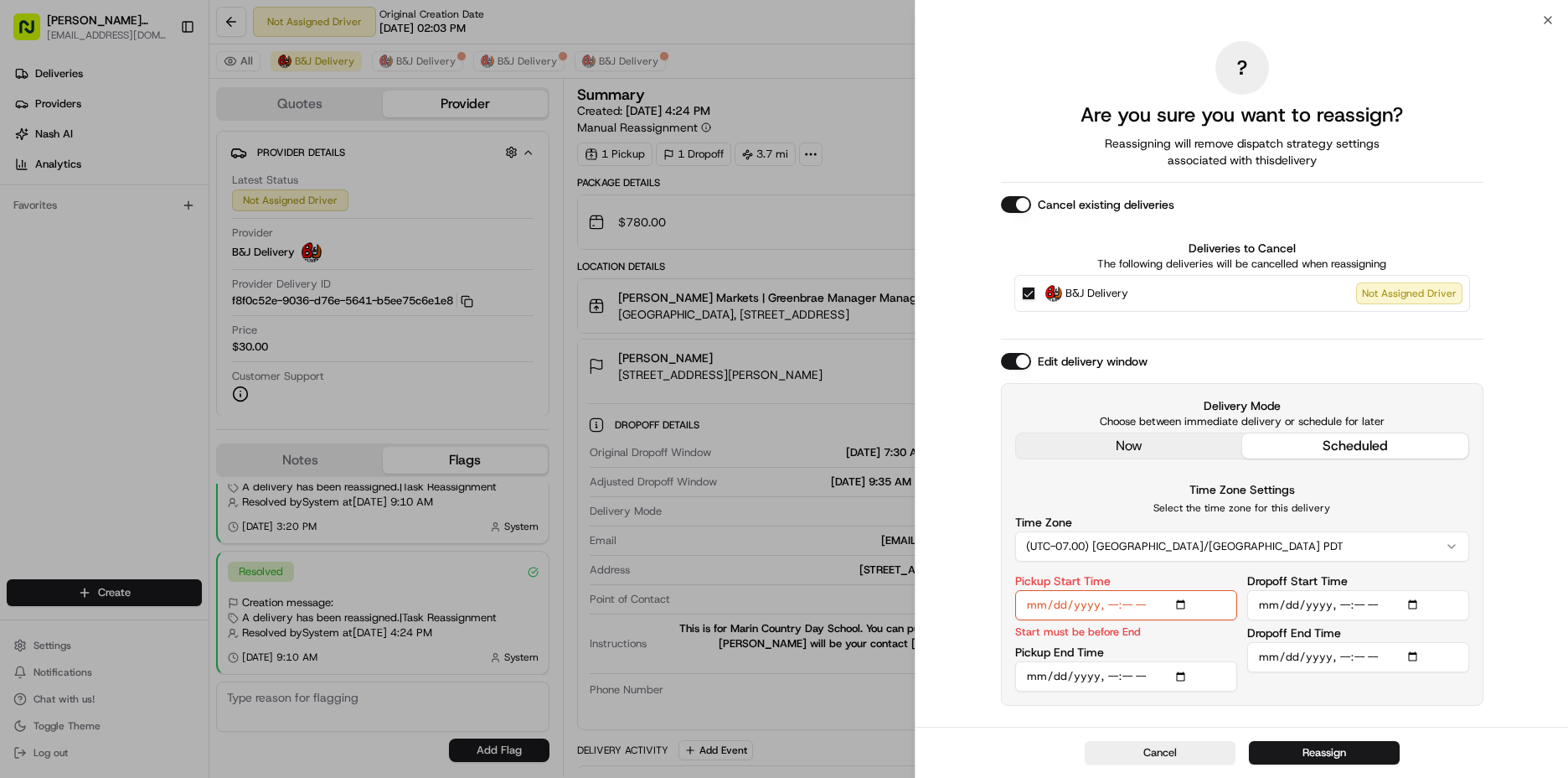
type input "2025-08-24T07:40"
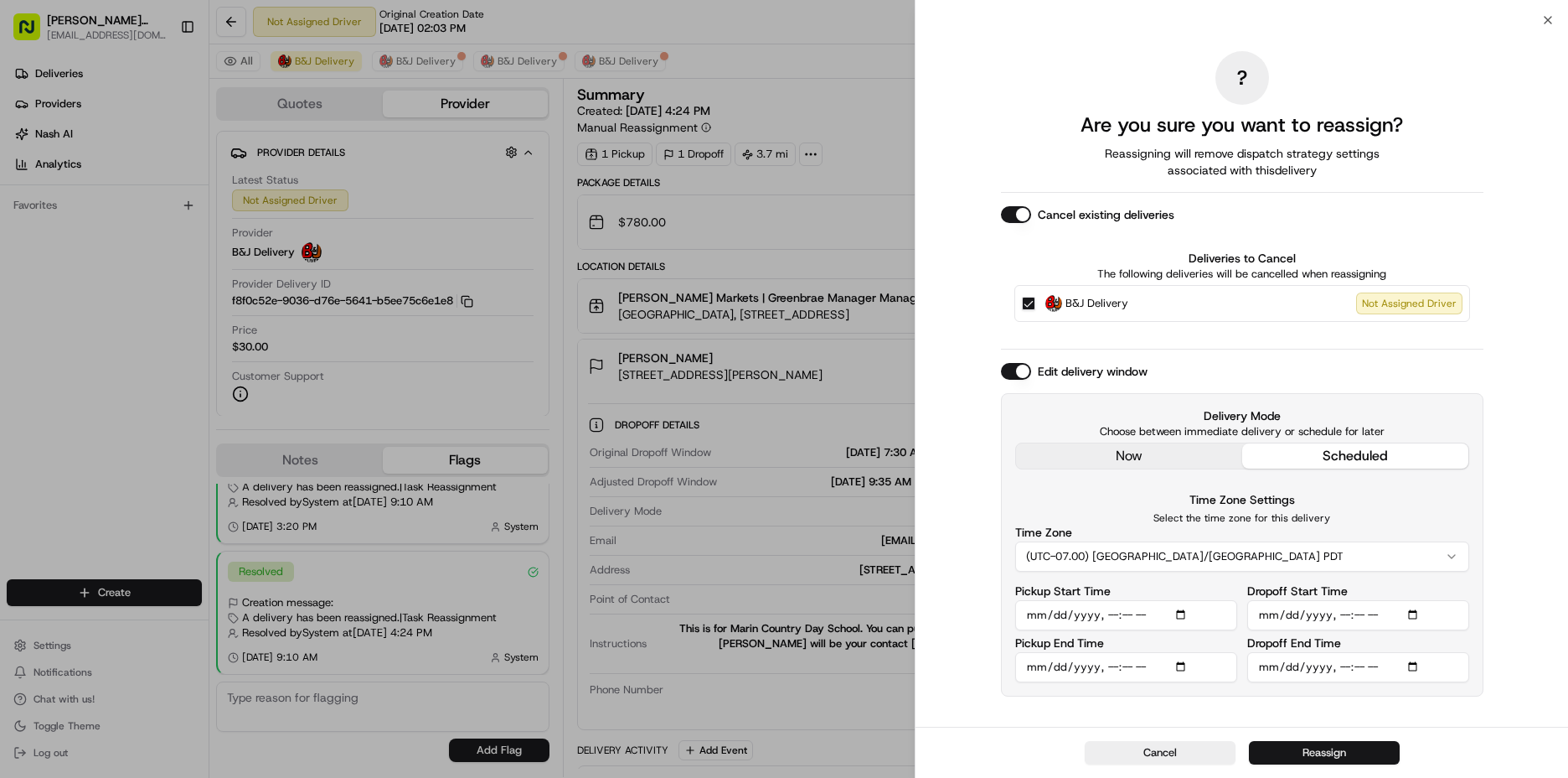
click at [1304, 746] on button "Reassign" at bounding box center [1324, 753] width 151 height 23
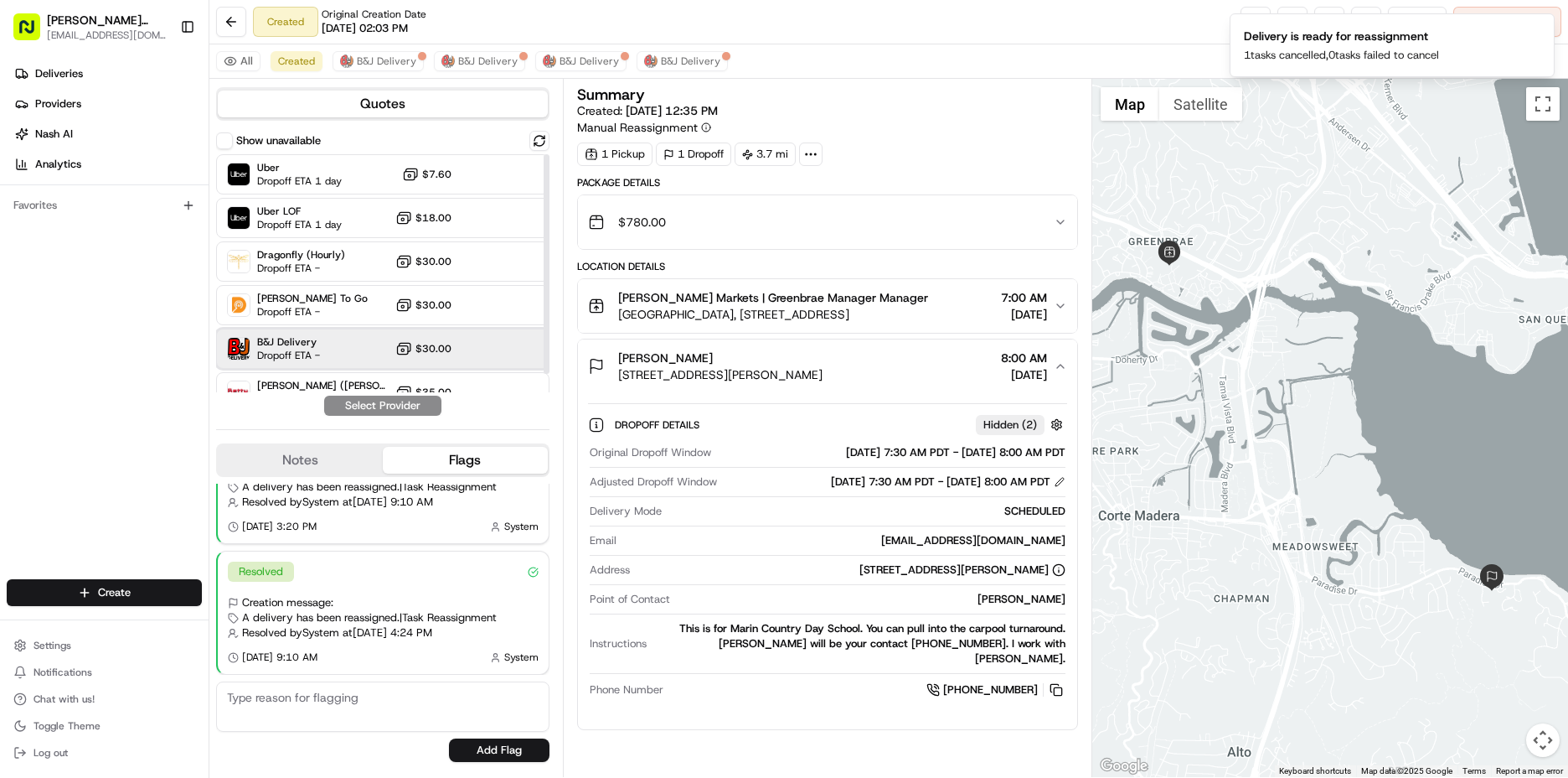
click at [409, 335] on div "B&J Delivery Dropoff ETA - $30.00" at bounding box center [383, 349] width 333 height 40
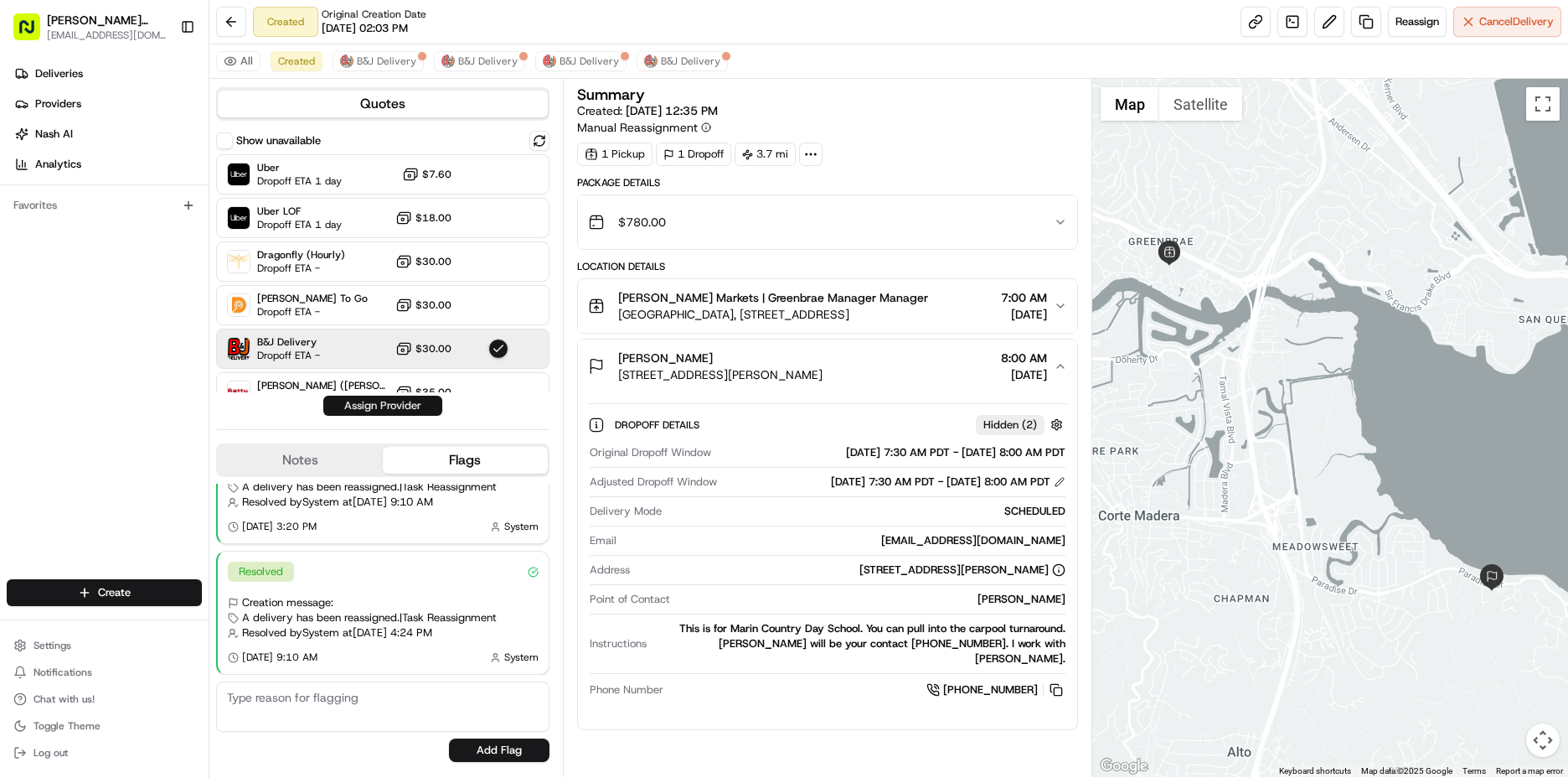
click at [421, 410] on button "Assign Provider" at bounding box center [383, 405] width 119 height 20
